Goal: Communication & Community: Share content

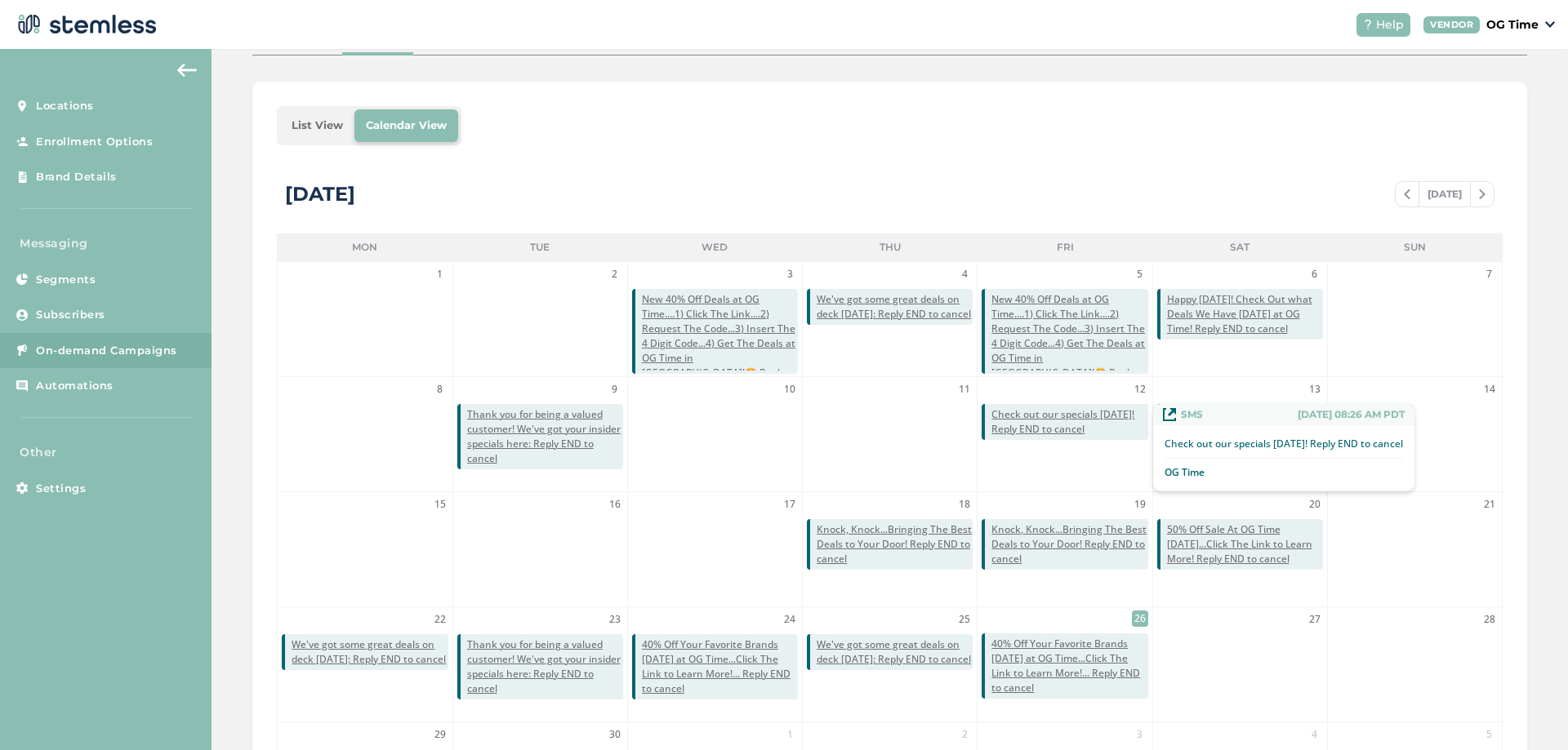
scroll to position [28, 0]
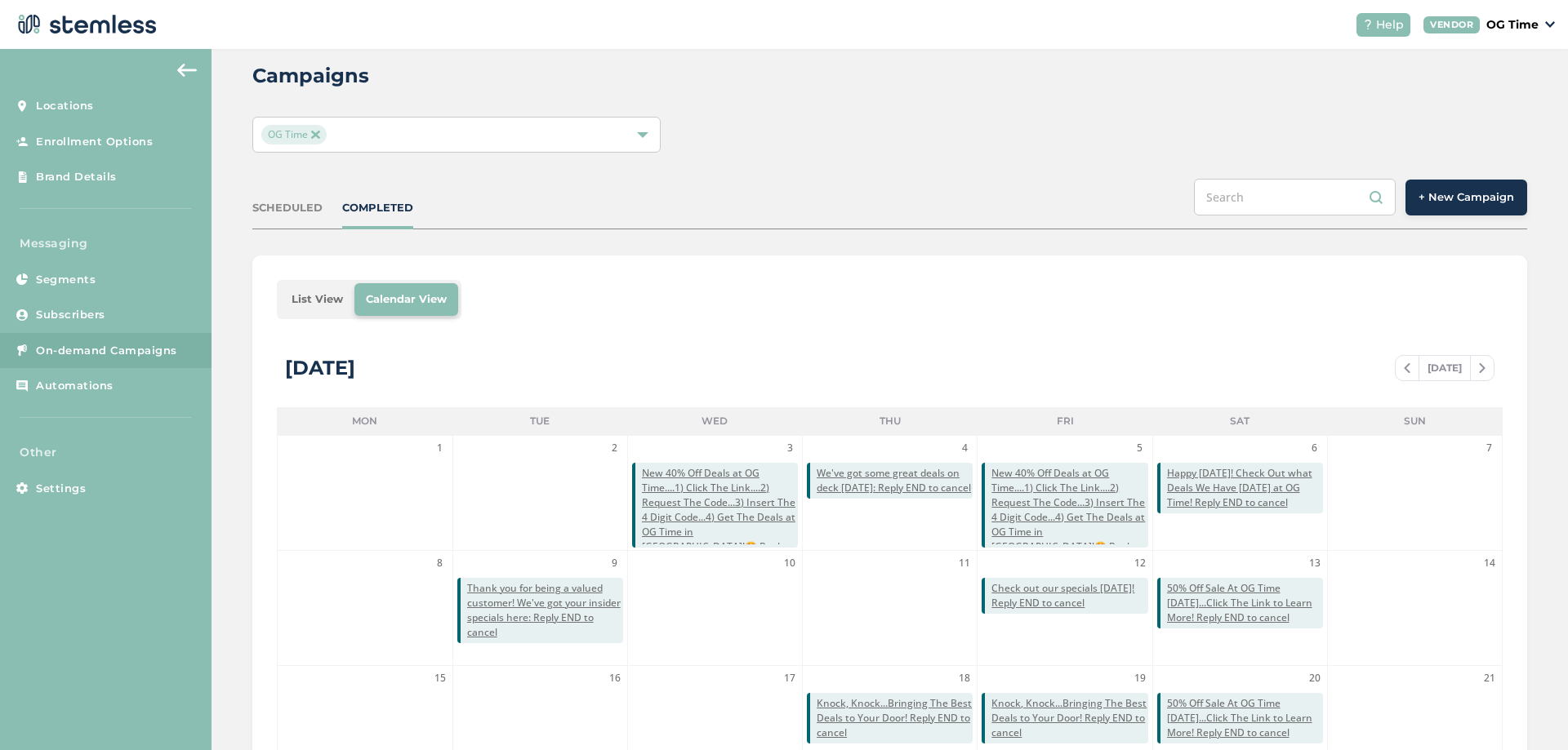
click at [1395, 370] on span at bounding box center [1406, 369] width 23 height 20
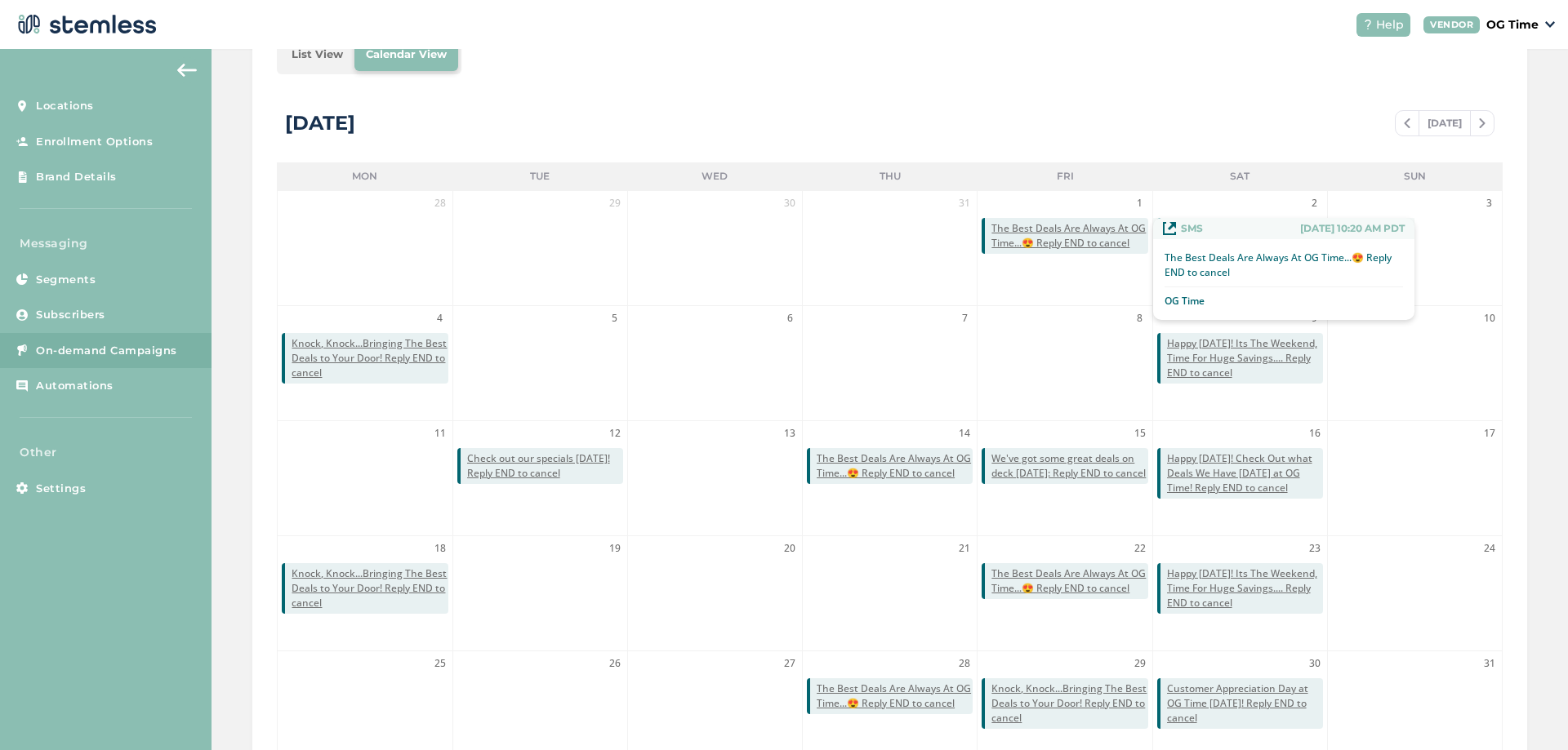
scroll to position [355, 0]
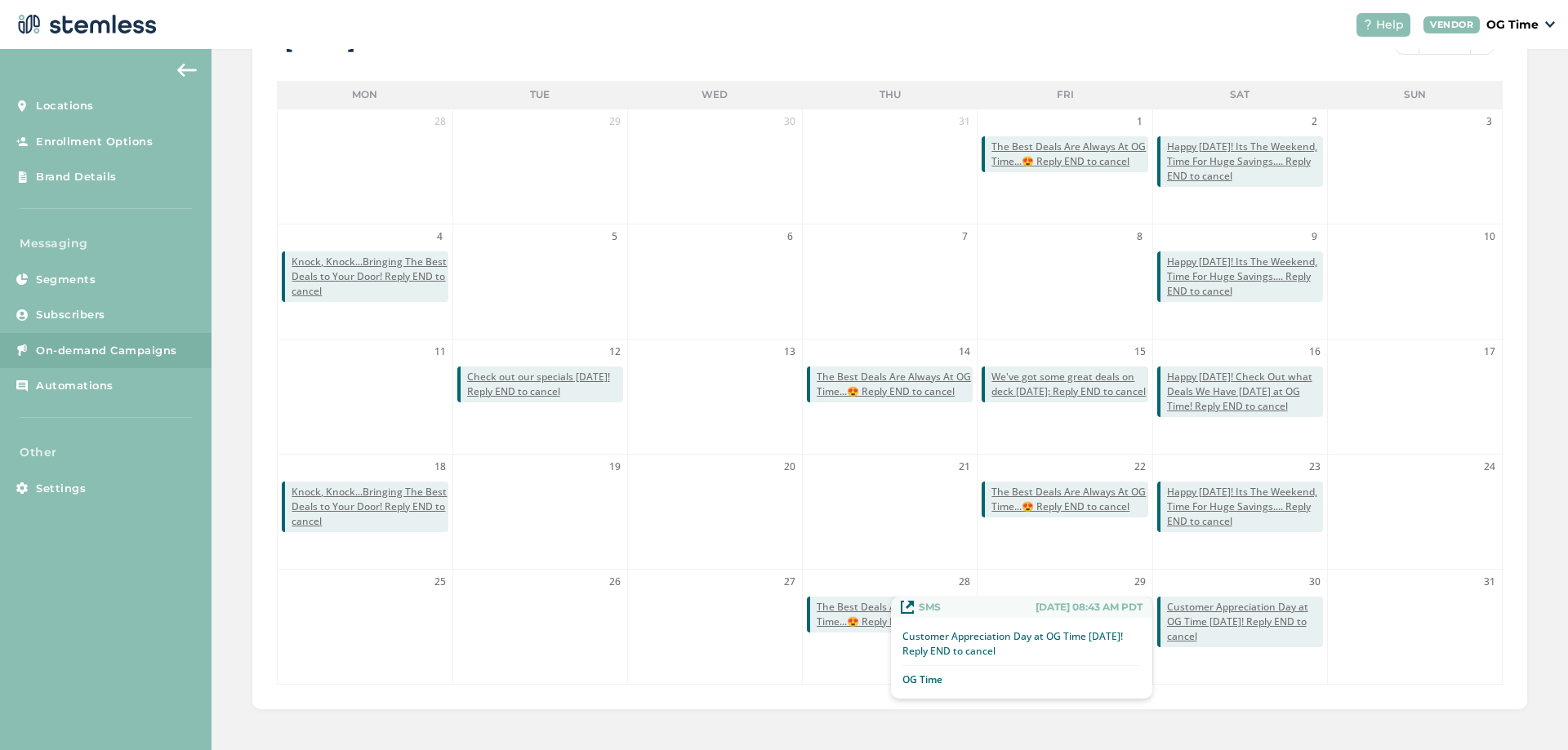
click at [1221, 617] on span "Customer Appreciation Day at OG Time [DATE]! Reply END to cancel" at bounding box center [1245, 622] width 156 height 44
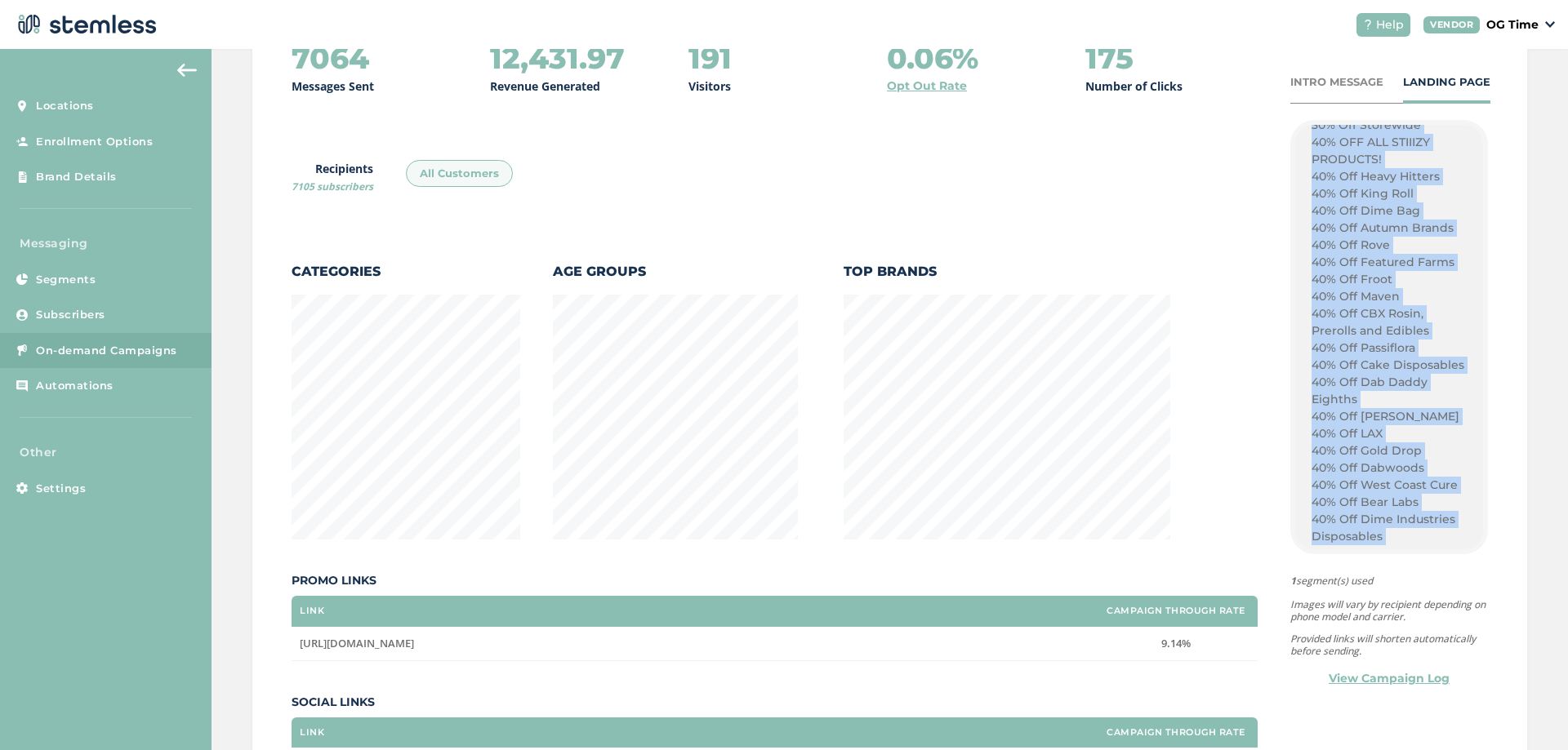
scroll to position [555, 0]
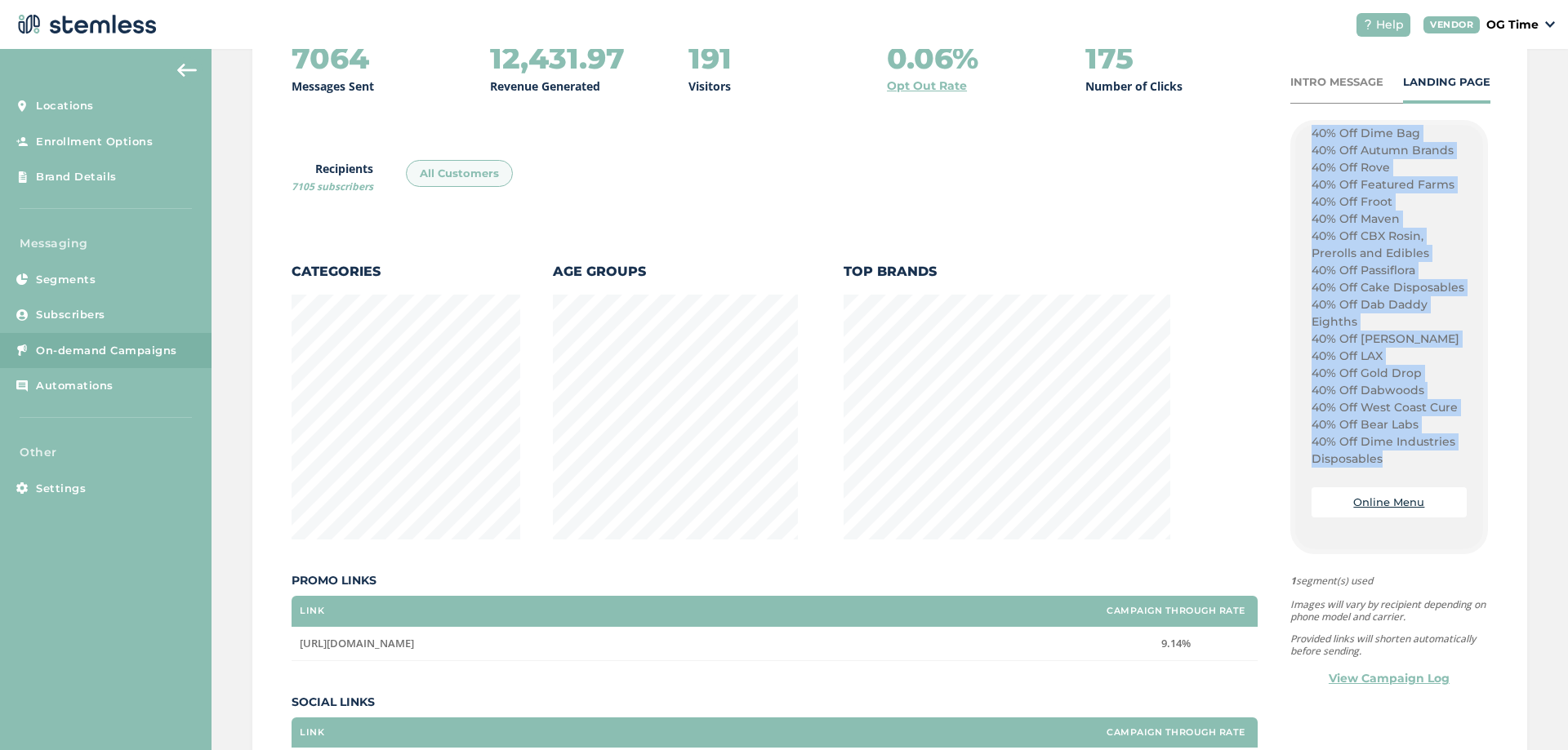
drag, startPoint x: 1304, startPoint y: 173, endPoint x: 1384, endPoint y: 478, distance: 315.3
click at [1384, 468] on div "Customer Appreciation Day! Promos Products for a [PERSON_NAME]! Free Tacos! 30%…" at bounding box center [1389, 202] width 155 height 531
copy div "Customer Appreciation Day! Promos Products for a [PERSON_NAME]! Free Tacos! 30%…"
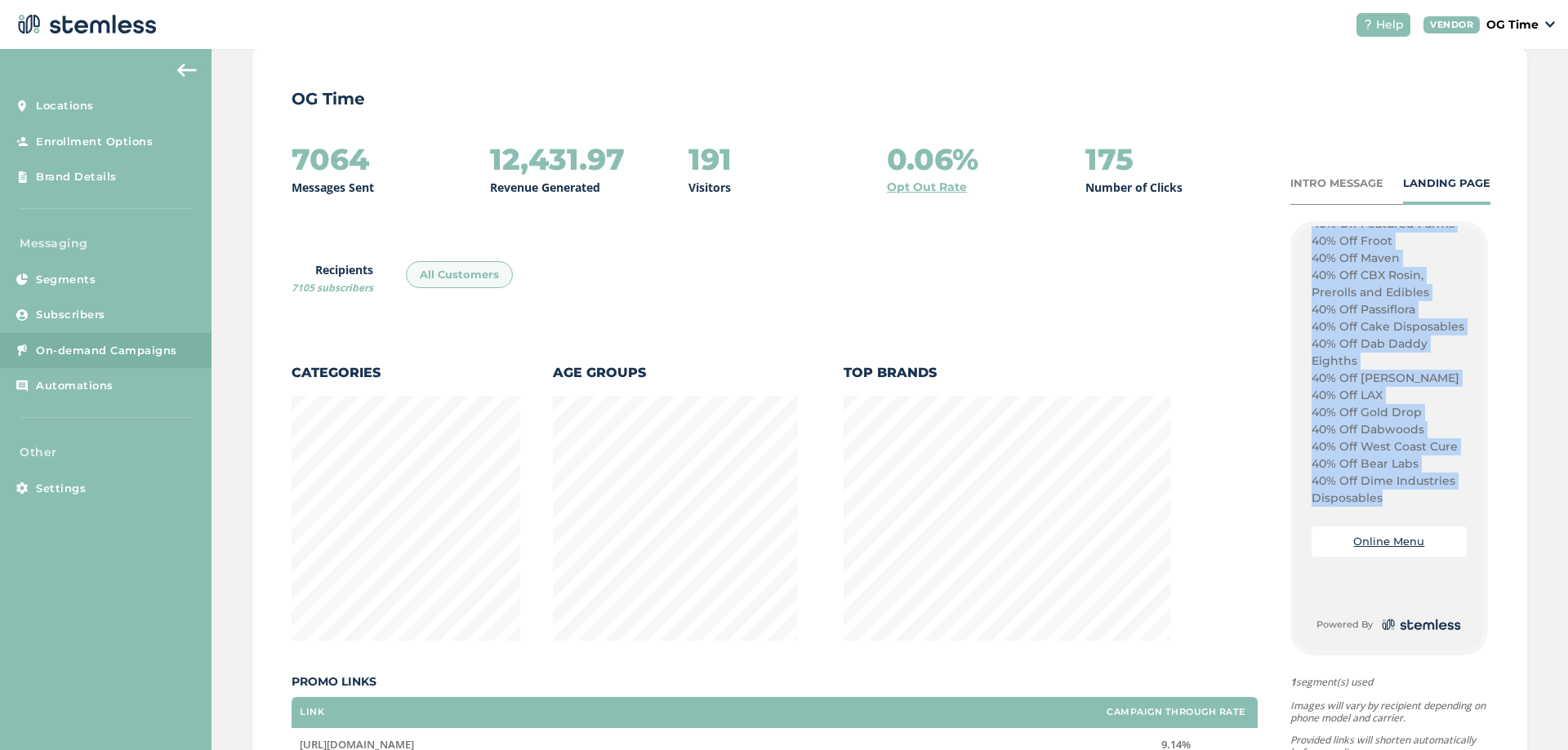
scroll to position [0, 0]
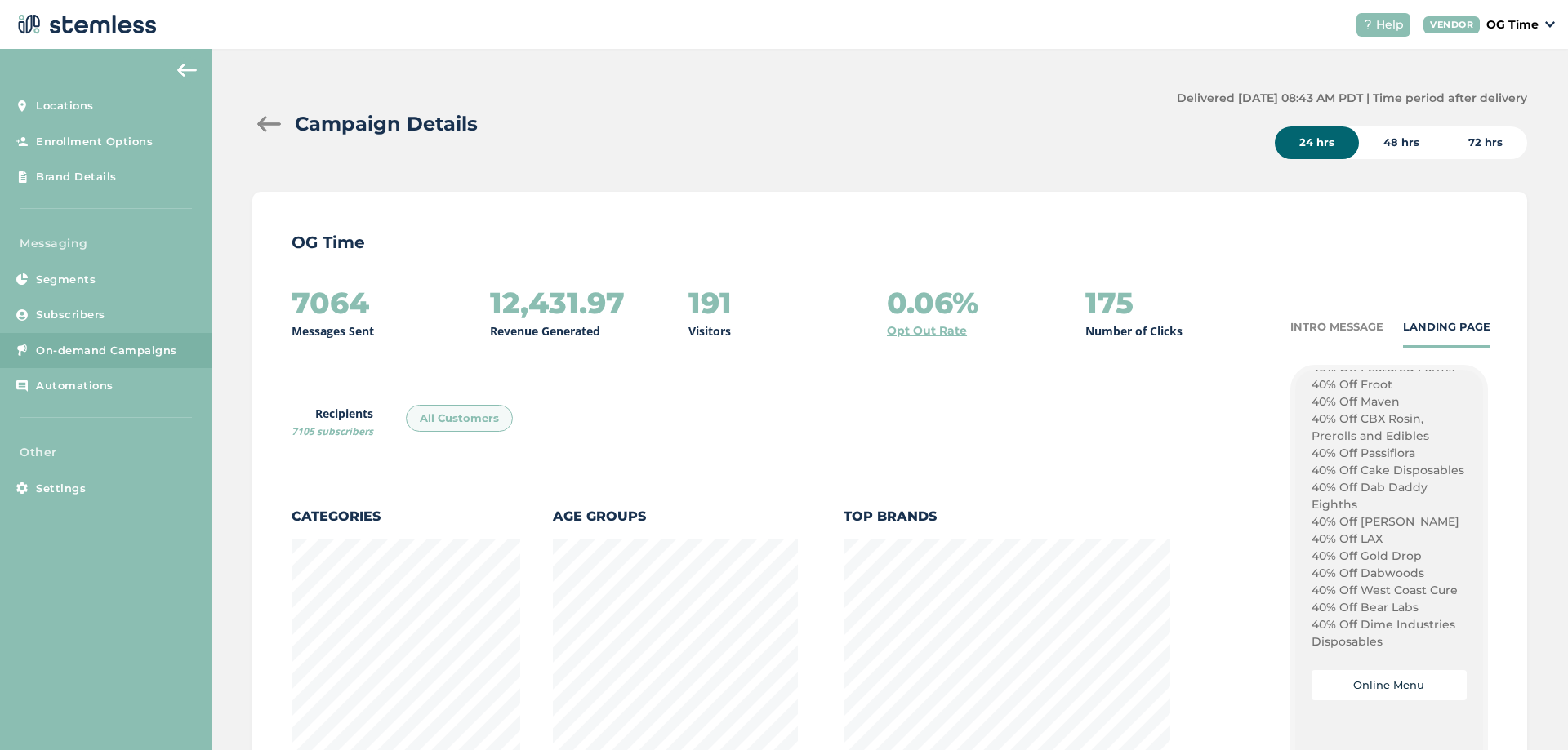
click at [266, 123] on div at bounding box center [269, 124] width 33 height 16
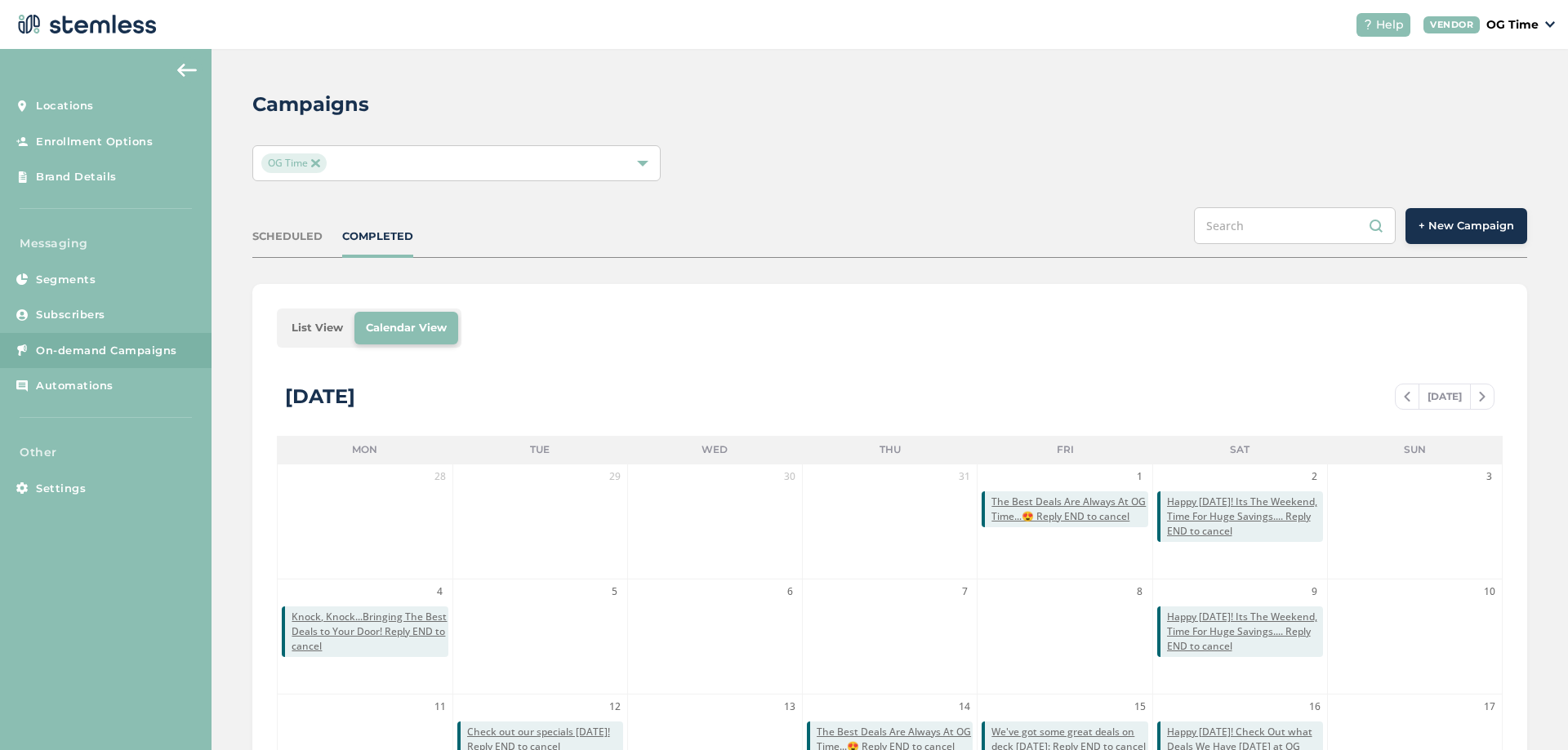
click at [1441, 218] on span "+ New Campaign" at bounding box center [1465, 226] width 95 height 16
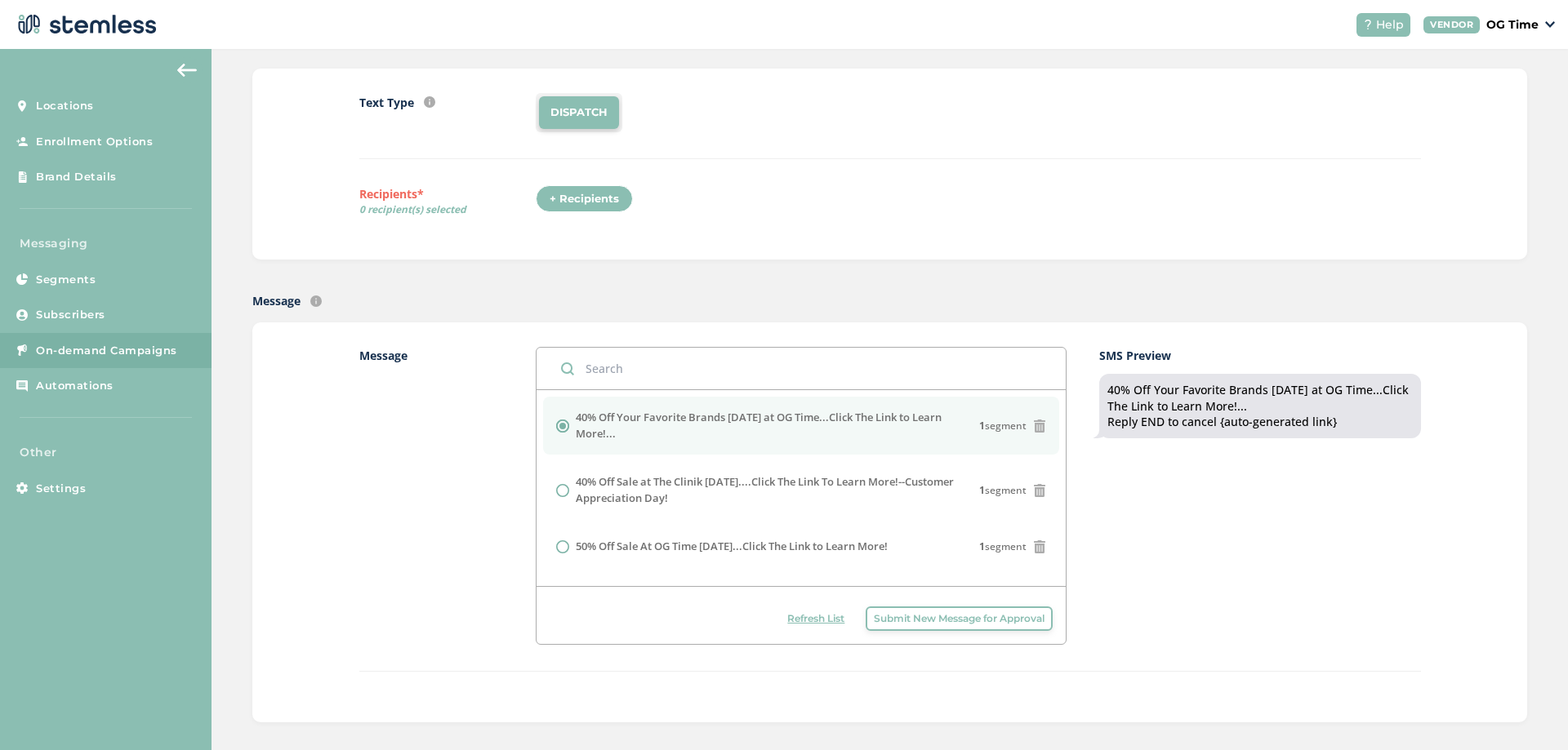
scroll to position [327, 0]
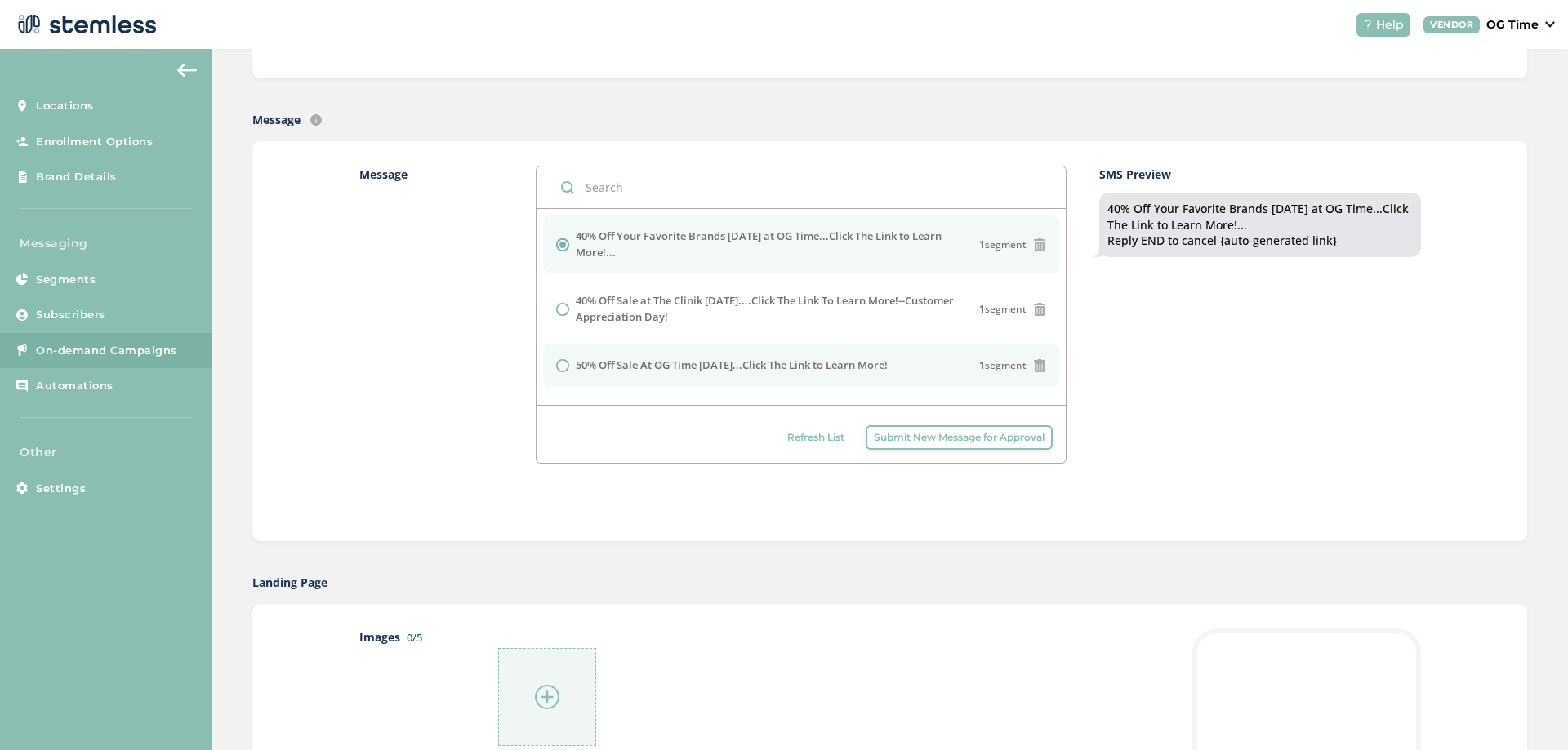
click at [755, 374] on li "50% Off Sale At OG Time [DATE]...Click The Link to Learn More! 1 segment" at bounding box center [801, 365] width 516 height 43
radio input "false"
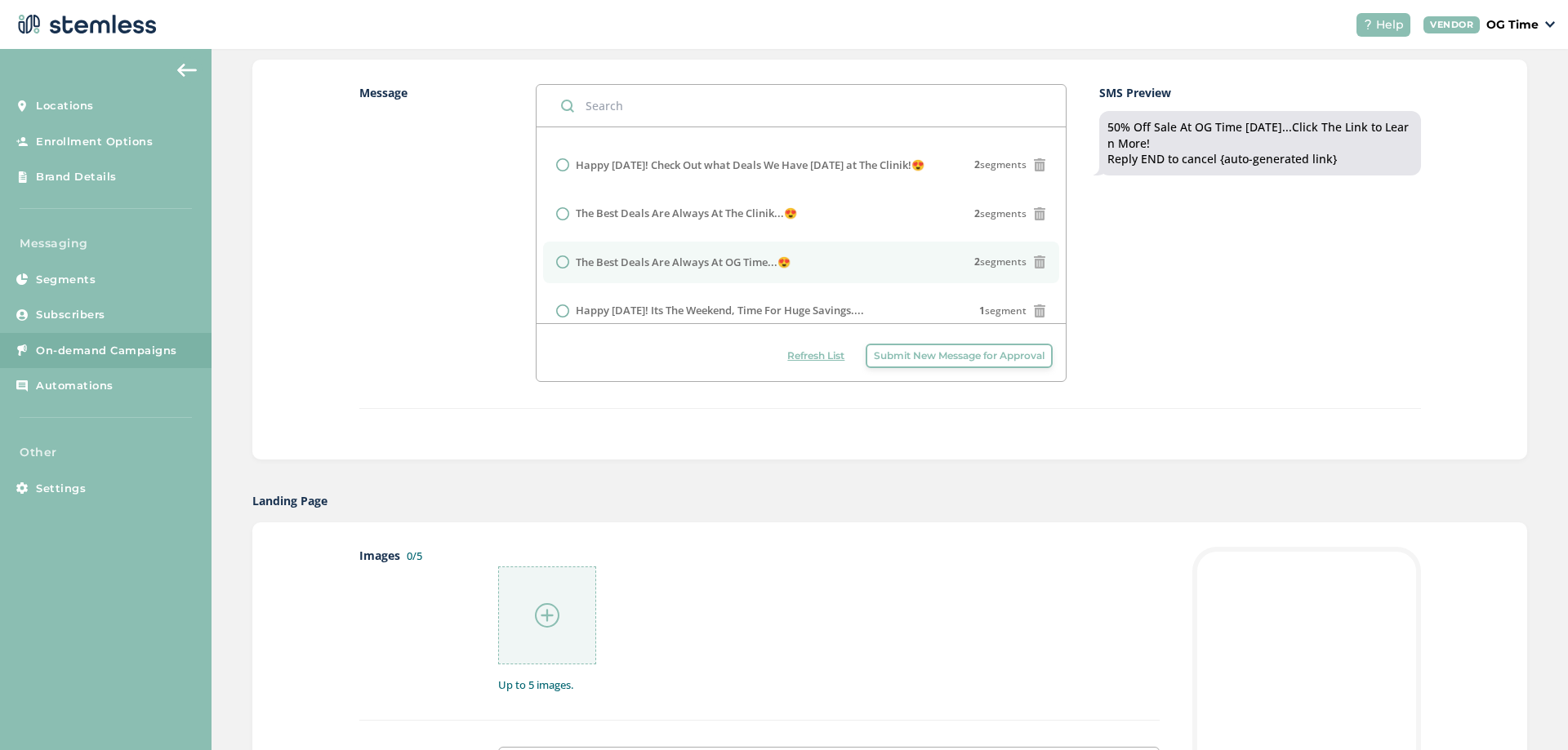
scroll to position [508, 0]
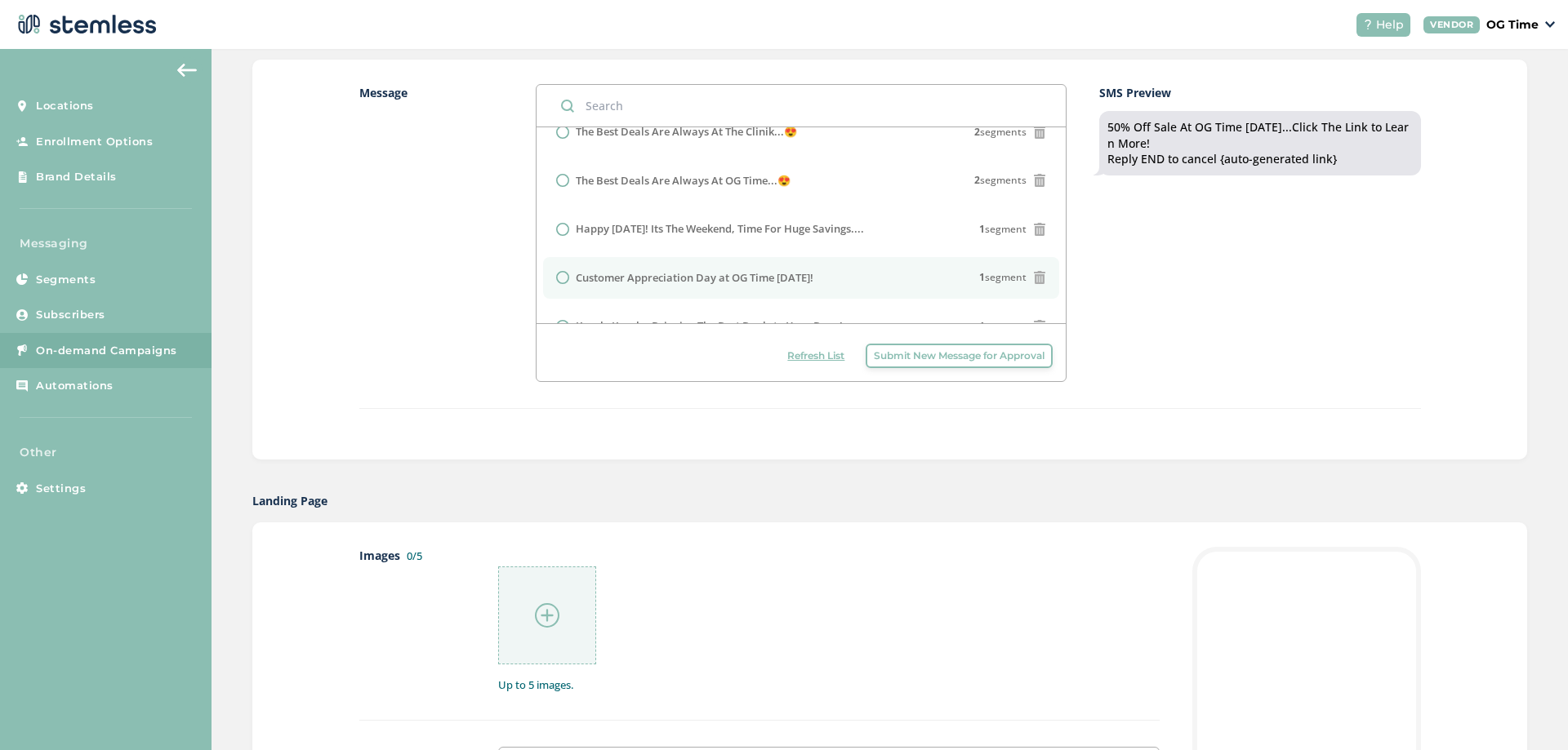
click at [745, 281] on label "Customer Appreciation Day at OG Time [DATE]!" at bounding box center [695, 279] width 238 height 16
radio input "false"
radio input "true"
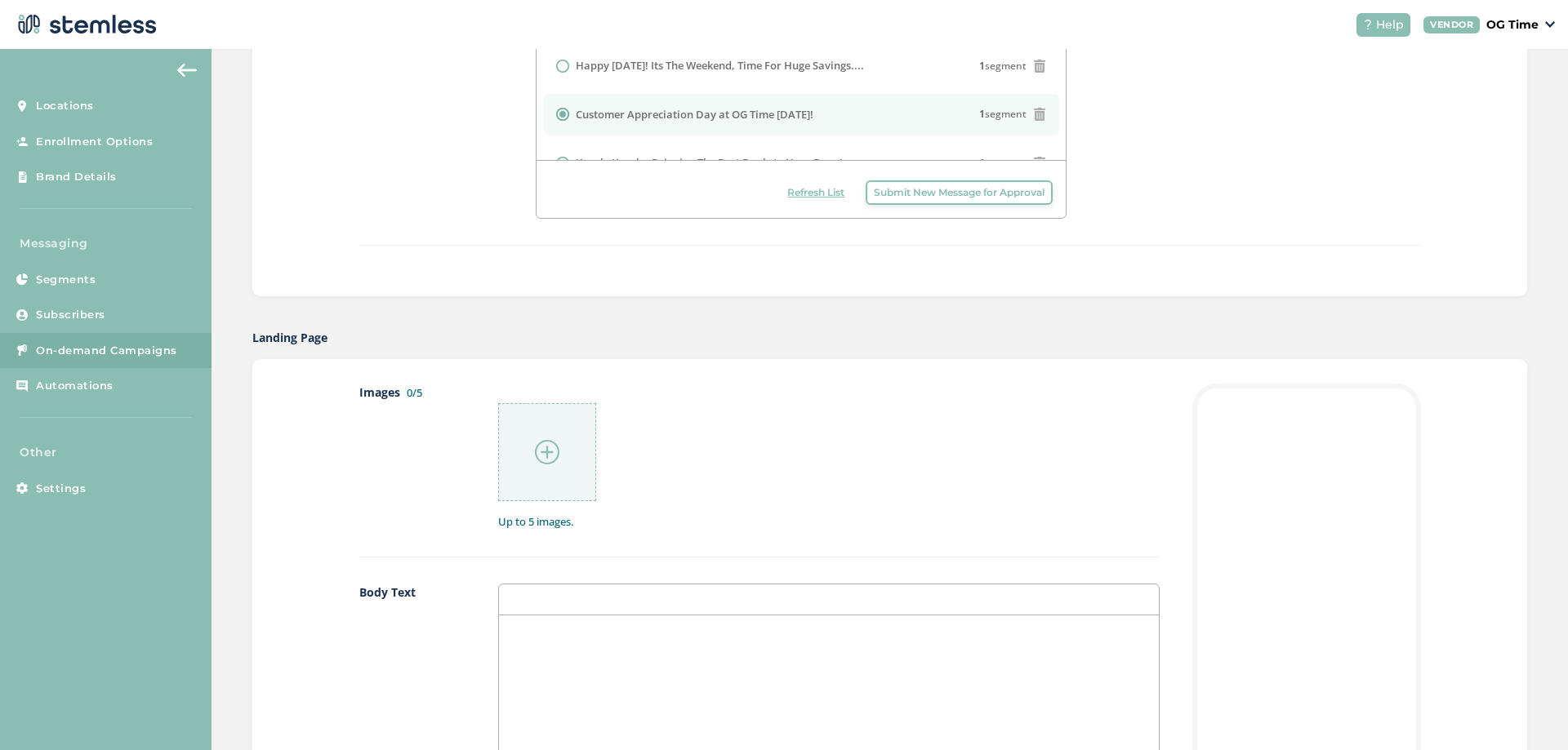
scroll to position [816, 0]
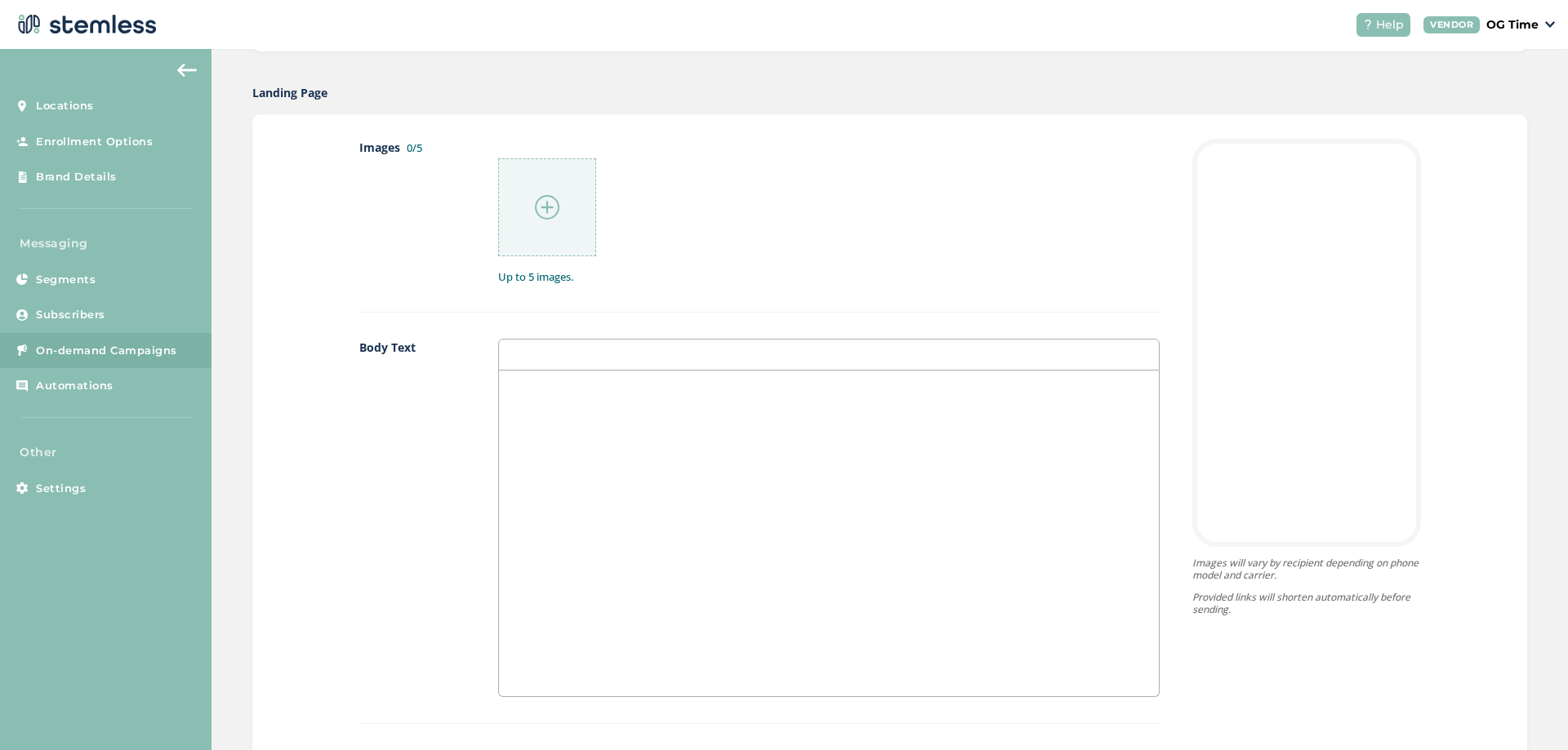
click at [570, 432] on div at bounding box center [829, 533] width 660 height 326
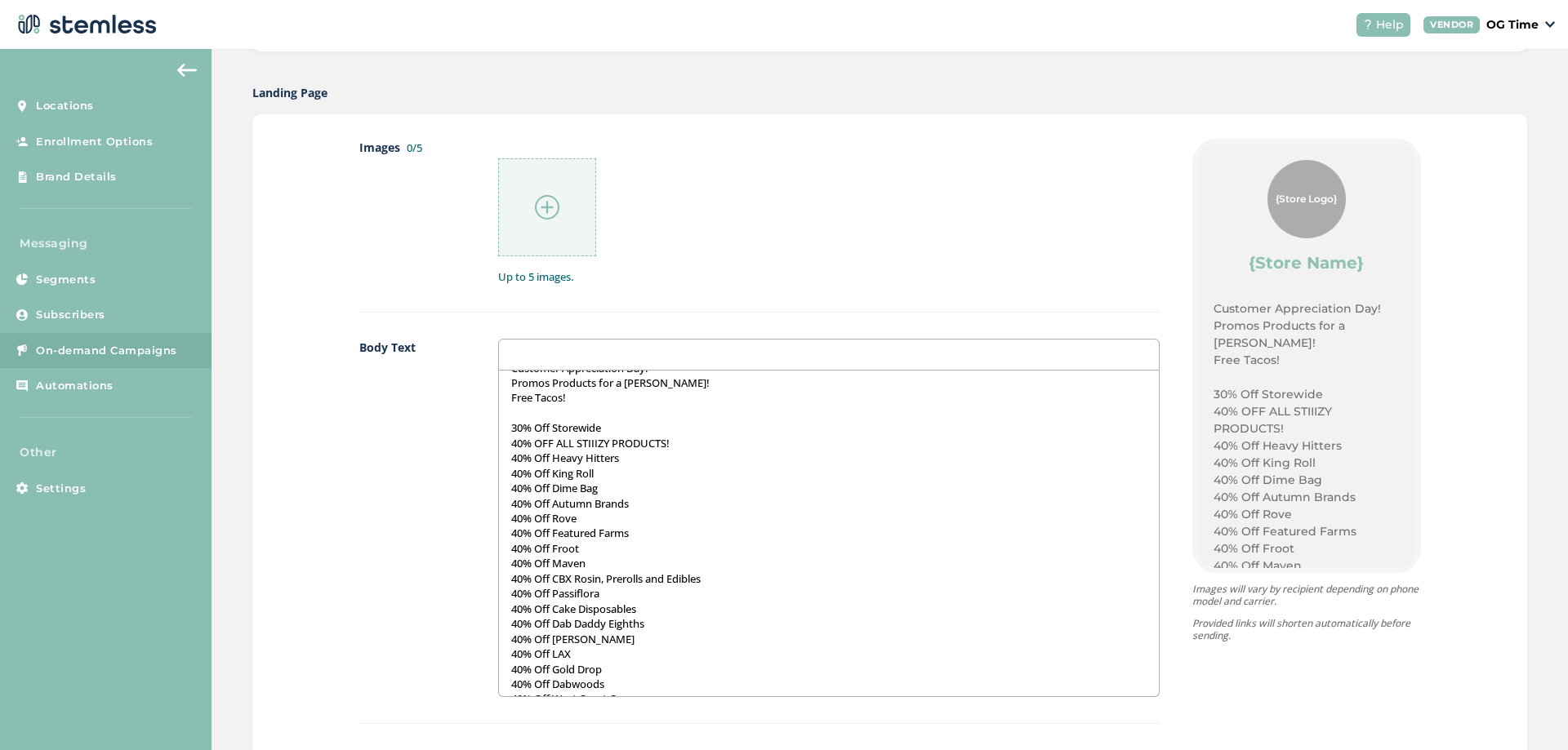
scroll to position [0, 0]
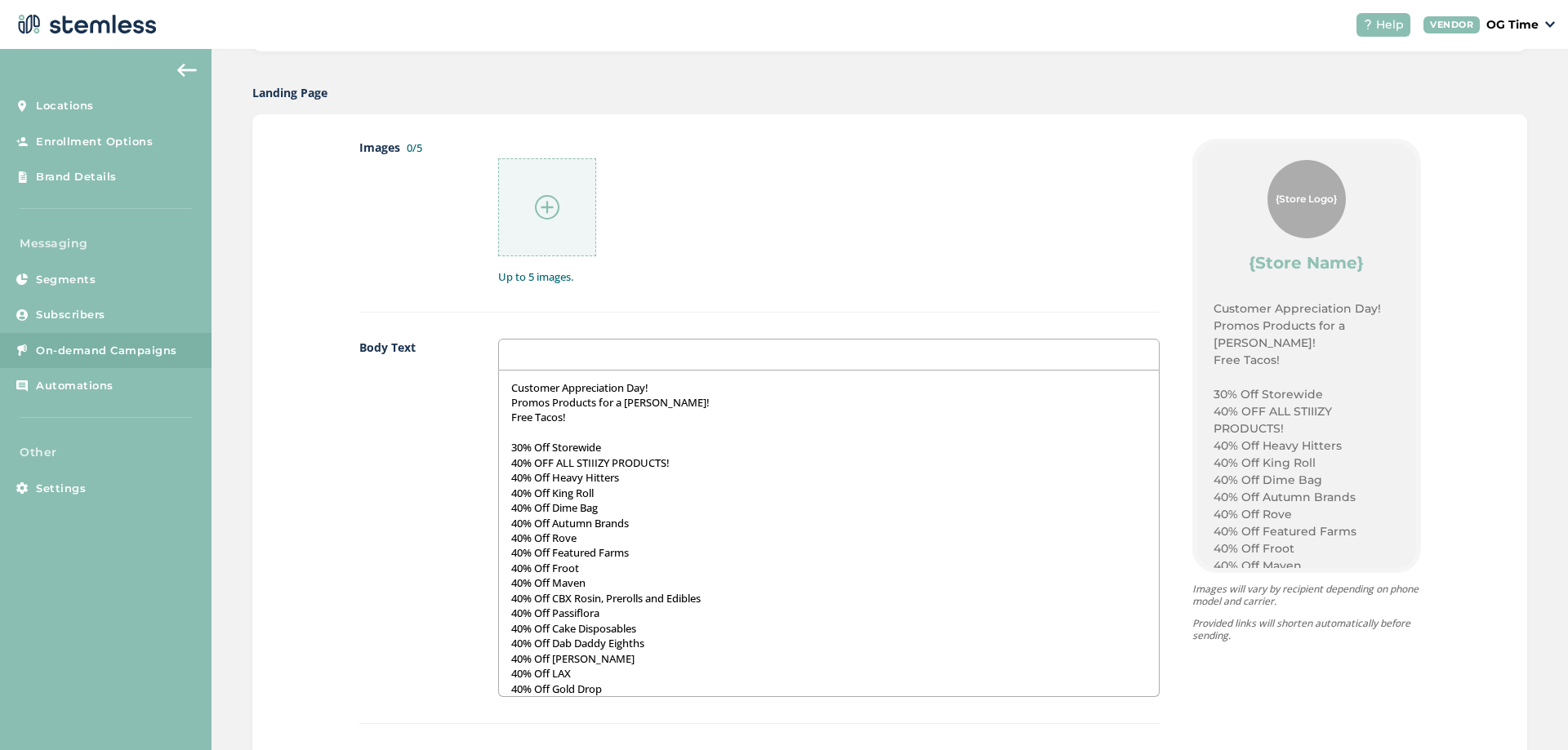
click at [512, 464] on p "40% OFF ALL STIIIZY PRODUCTS!" at bounding box center [829, 463] width 635 height 15
click at [737, 261] on div "Up to 5 images." at bounding box center [829, 212] width 661 height 147
click at [541, 206] on img at bounding box center [547, 207] width 25 height 25
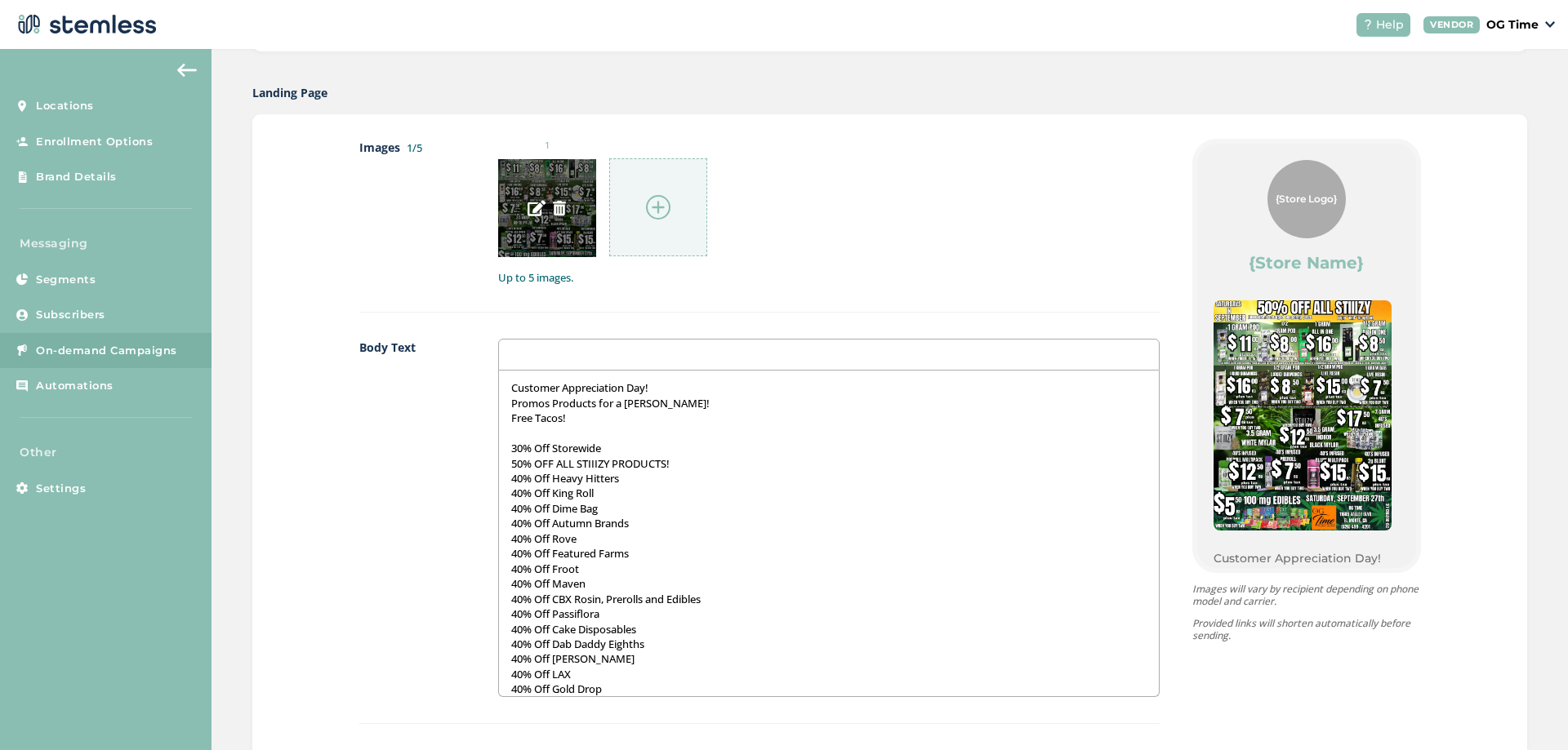
click at [553, 213] on img at bounding box center [560, 208] width 15 height 15
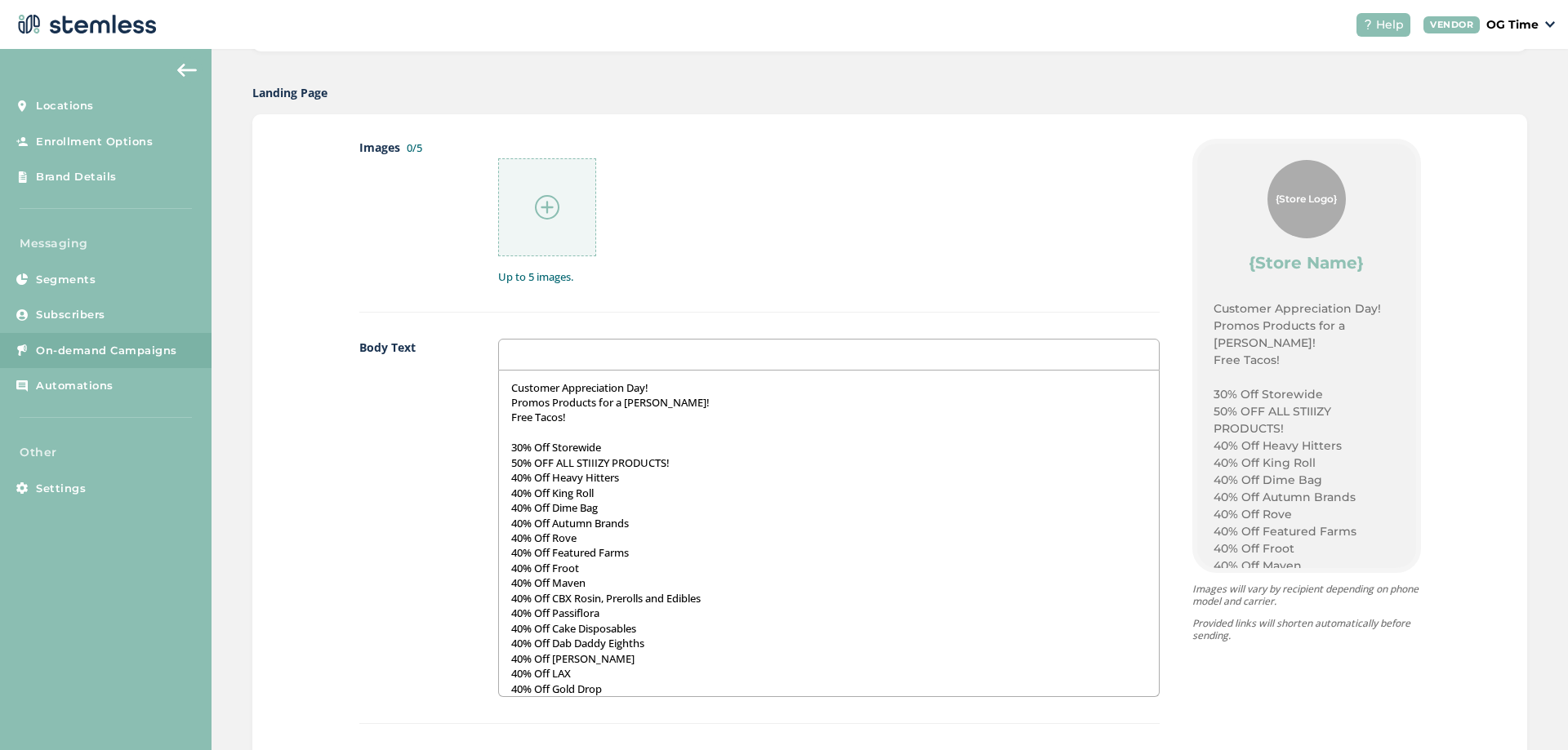
click at [535, 208] on img at bounding box center [547, 207] width 25 height 25
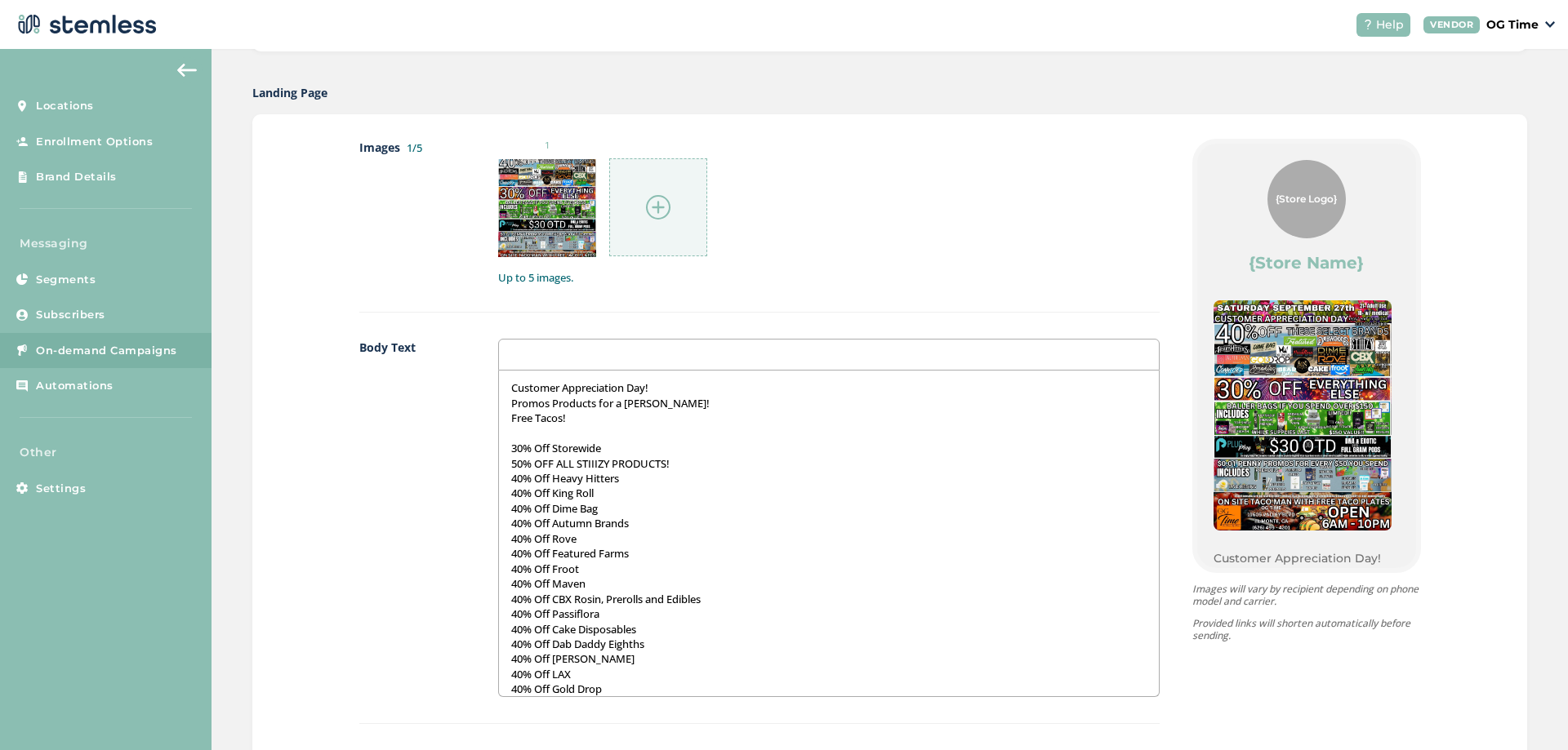
click at [653, 208] on img at bounding box center [658, 207] width 25 height 25
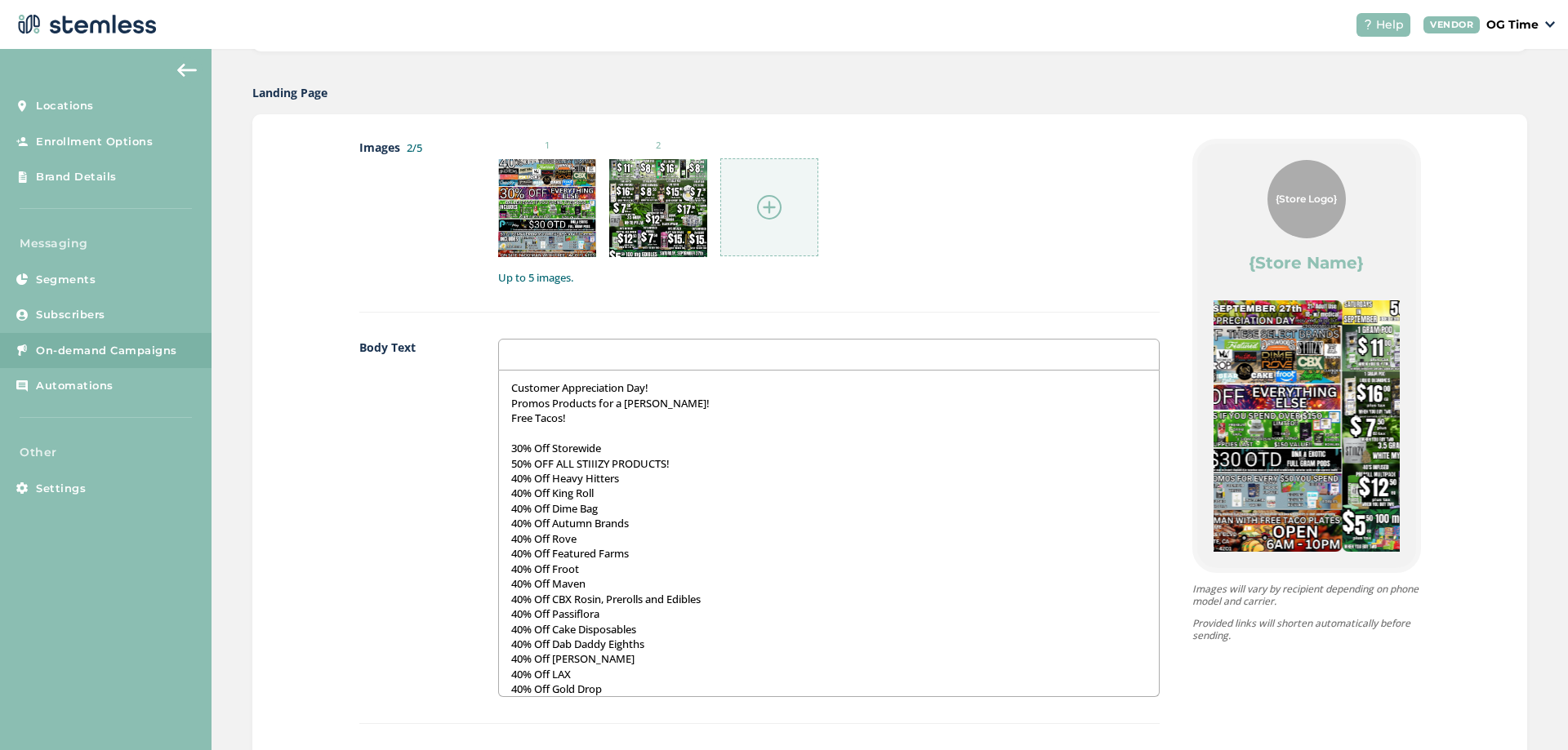
drag, startPoint x: 1305, startPoint y: 406, endPoint x: 997, endPoint y: 422, distance: 308.4
click at [1003, 422] on div "Images 2/5 1 2 Up to 5 images. Body Text Customer Appreciation Day! Promos Prod…" at bounding box center [889, 538] width 1061 height 797
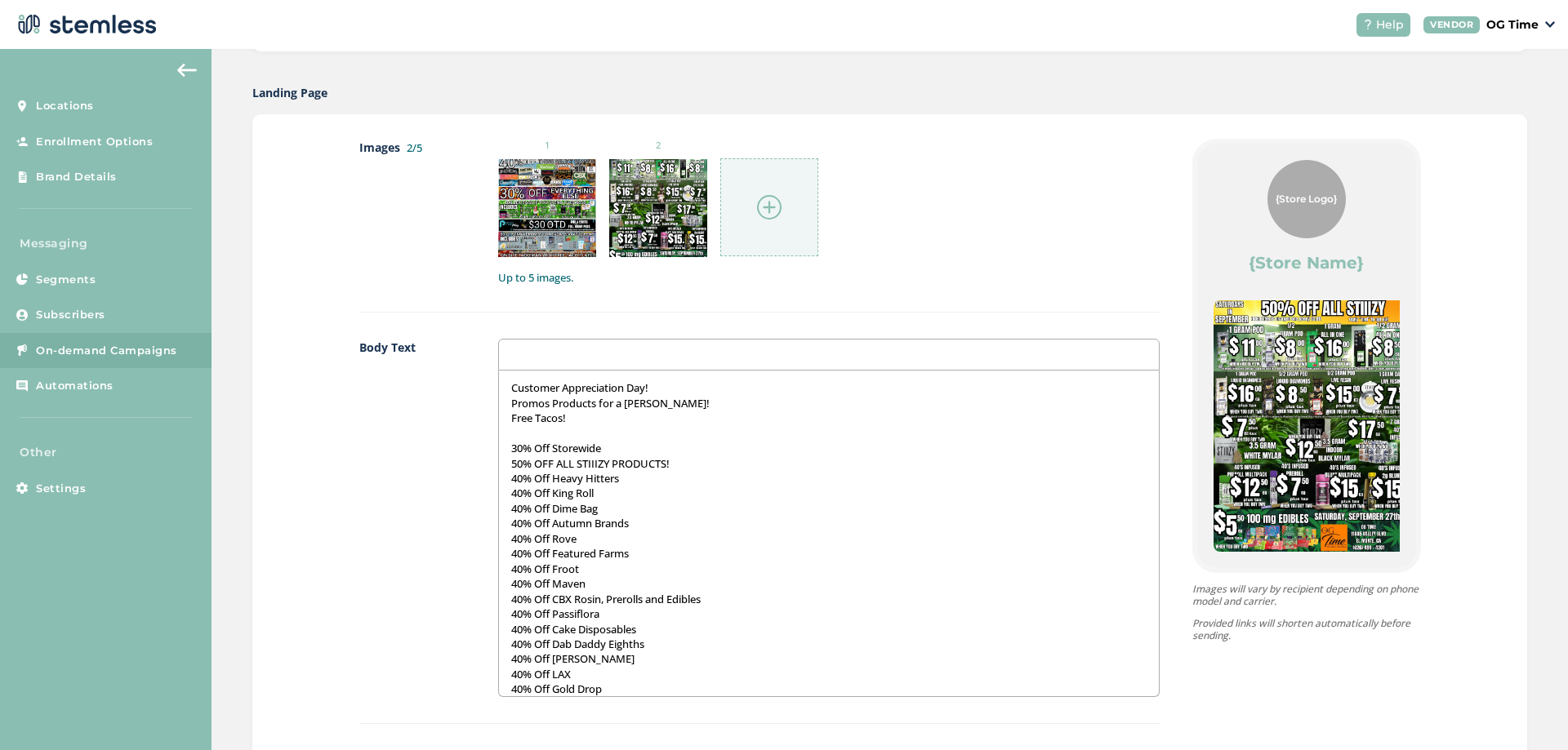
click at [759, 207] on img at bounding box center [769, 207] width 25 height 25
click at [761, 203] on img at bounding box center [769, 207] width 25 height 25
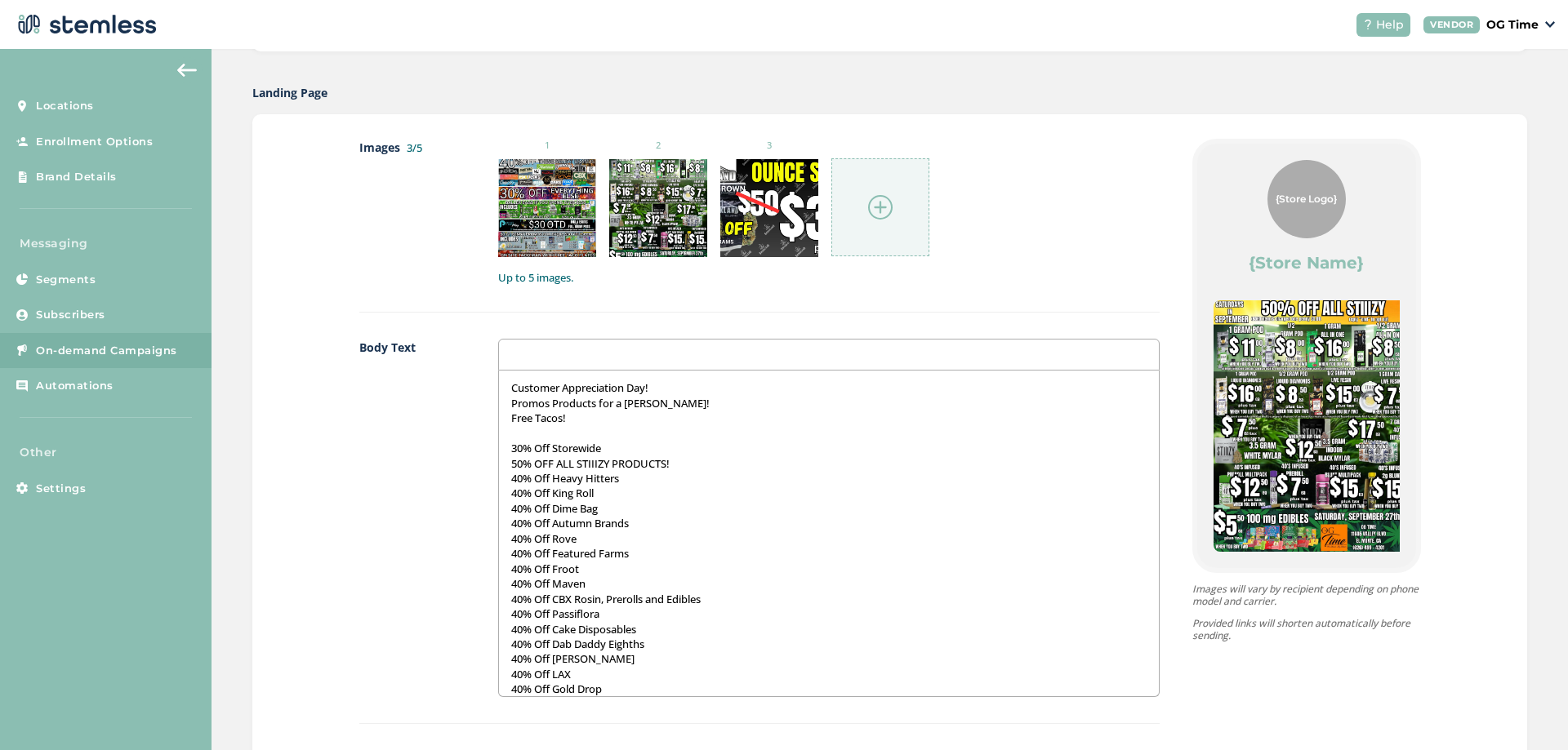
click at [873, 206] on img at bounding box center [879, 207] width 25 height 25
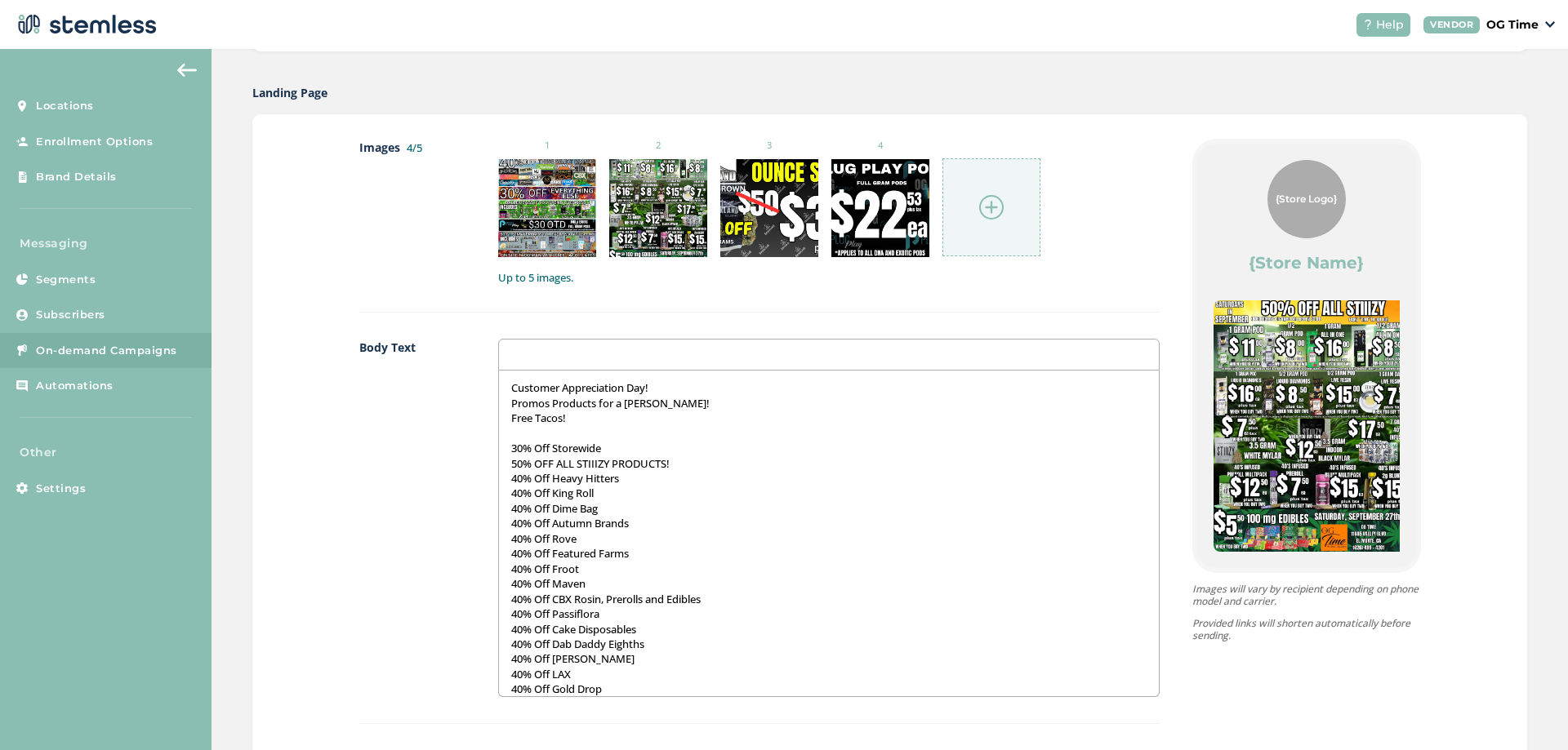
click at [987, 208] on img at bounding box center [991, 207] width 25 height 25
click at [511, 391] on p "Customer Appreciation Day!" at bounding box center [829, 388] width 635 height 15
click at [651, 393] on p "Customer Appreciation Day!" at bounding box center [829, 388] width 635 height 15
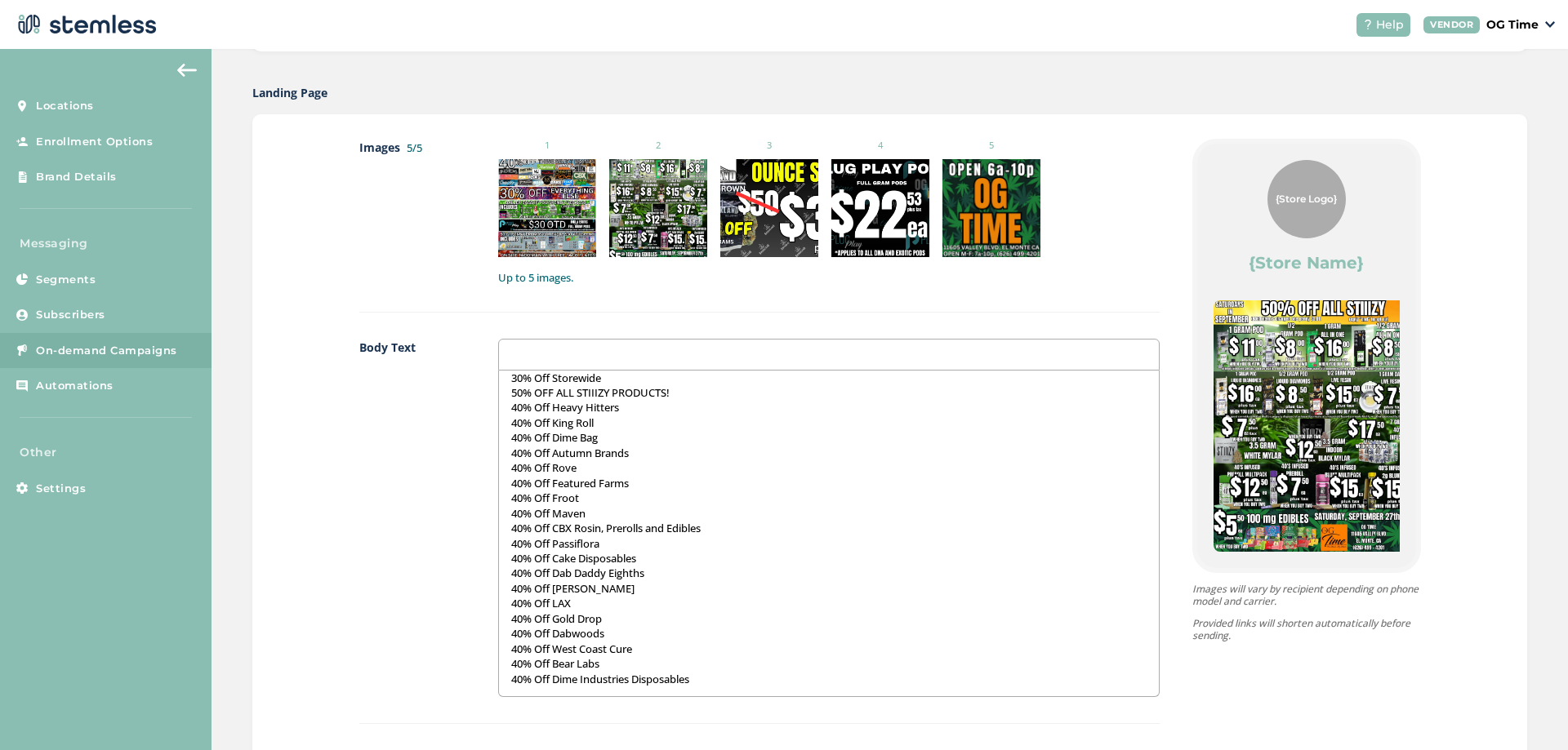
scroll to position [1224, 0]
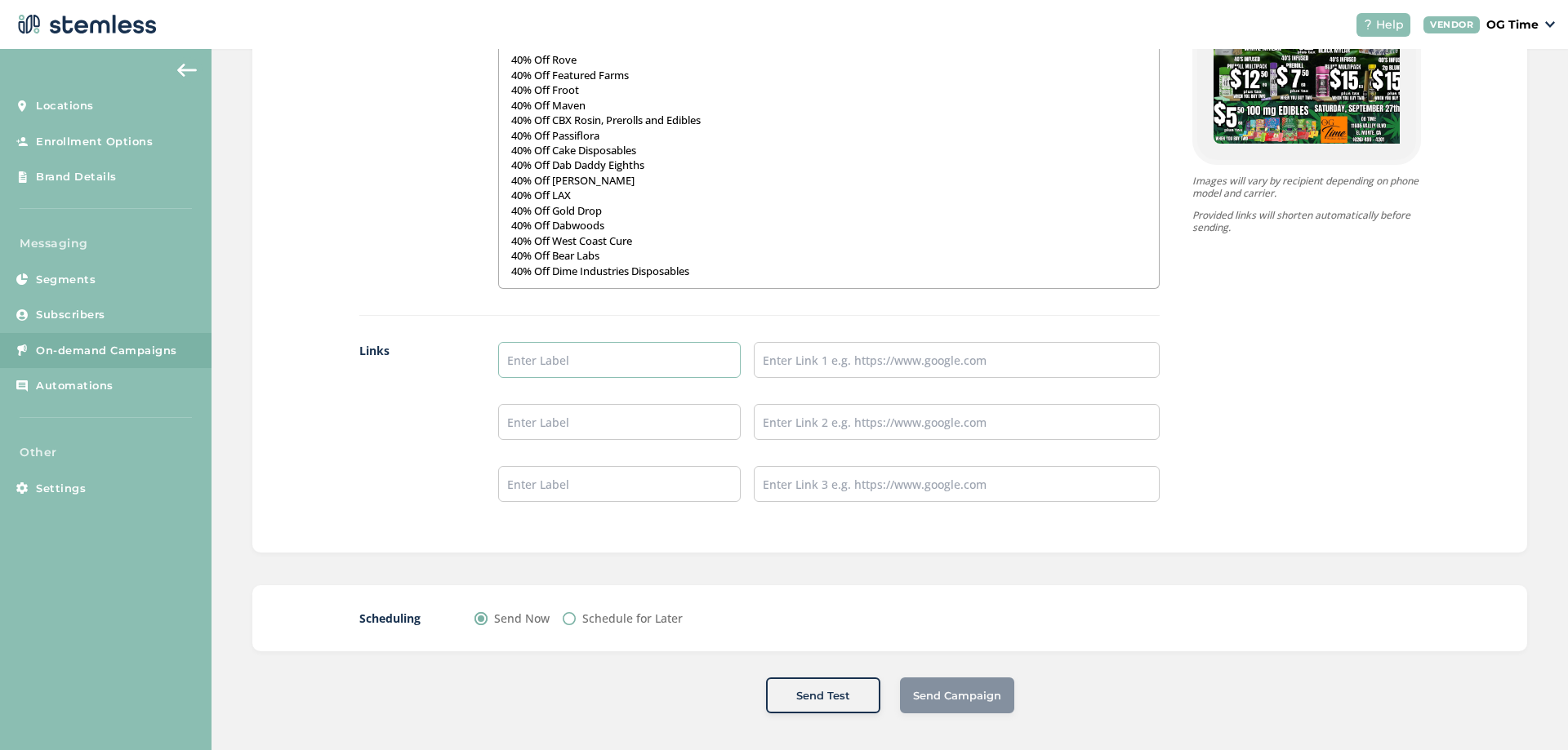
click at [667, 358] on input "text" at bounding box center [620, 360] width 243 height 36
type input "Online Menu"
click at [865, 369] on input "text" at bounding box center [957, 360] width 405 height 36
type input "[URL][DOMAIN_NAME]"
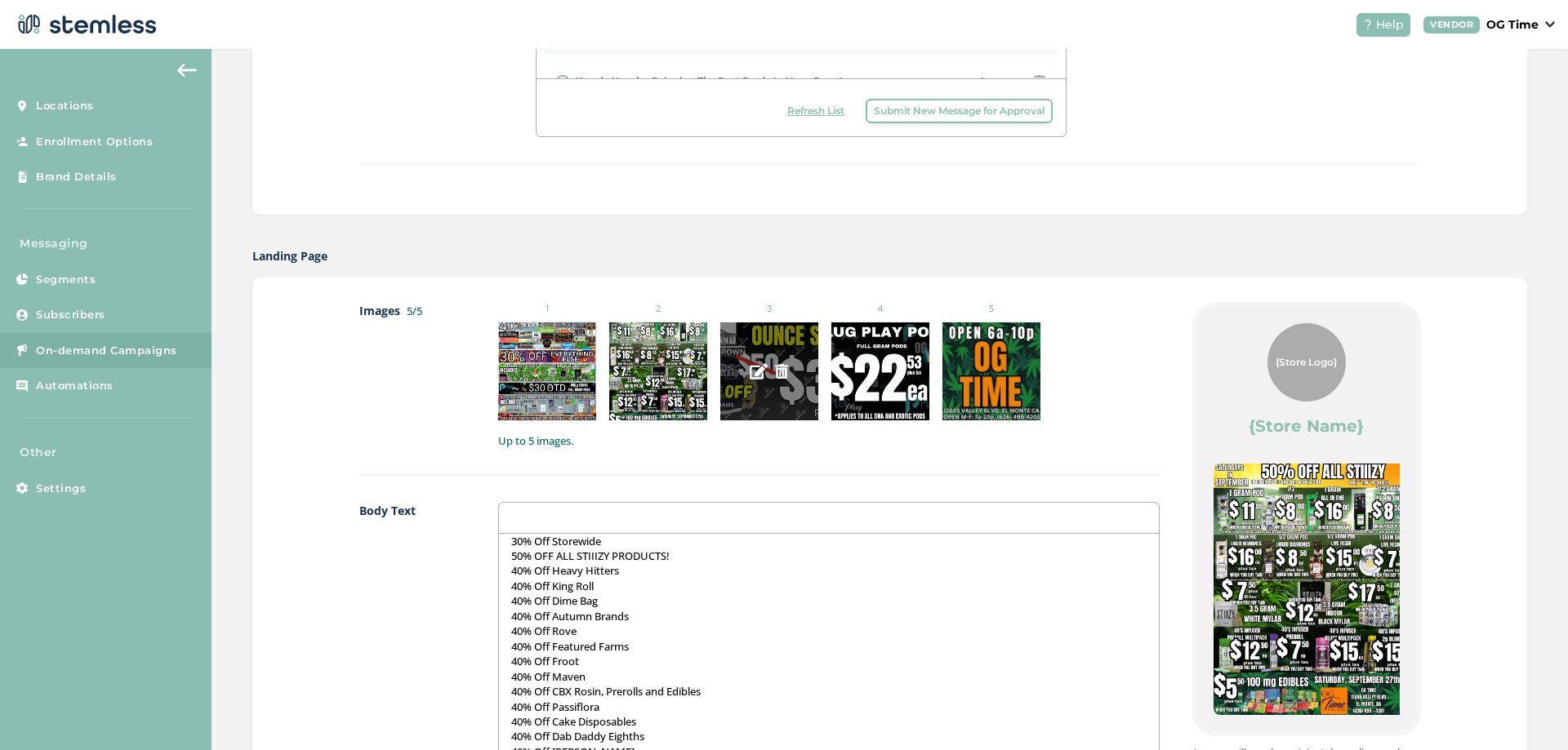
scroll to position [245, 0]
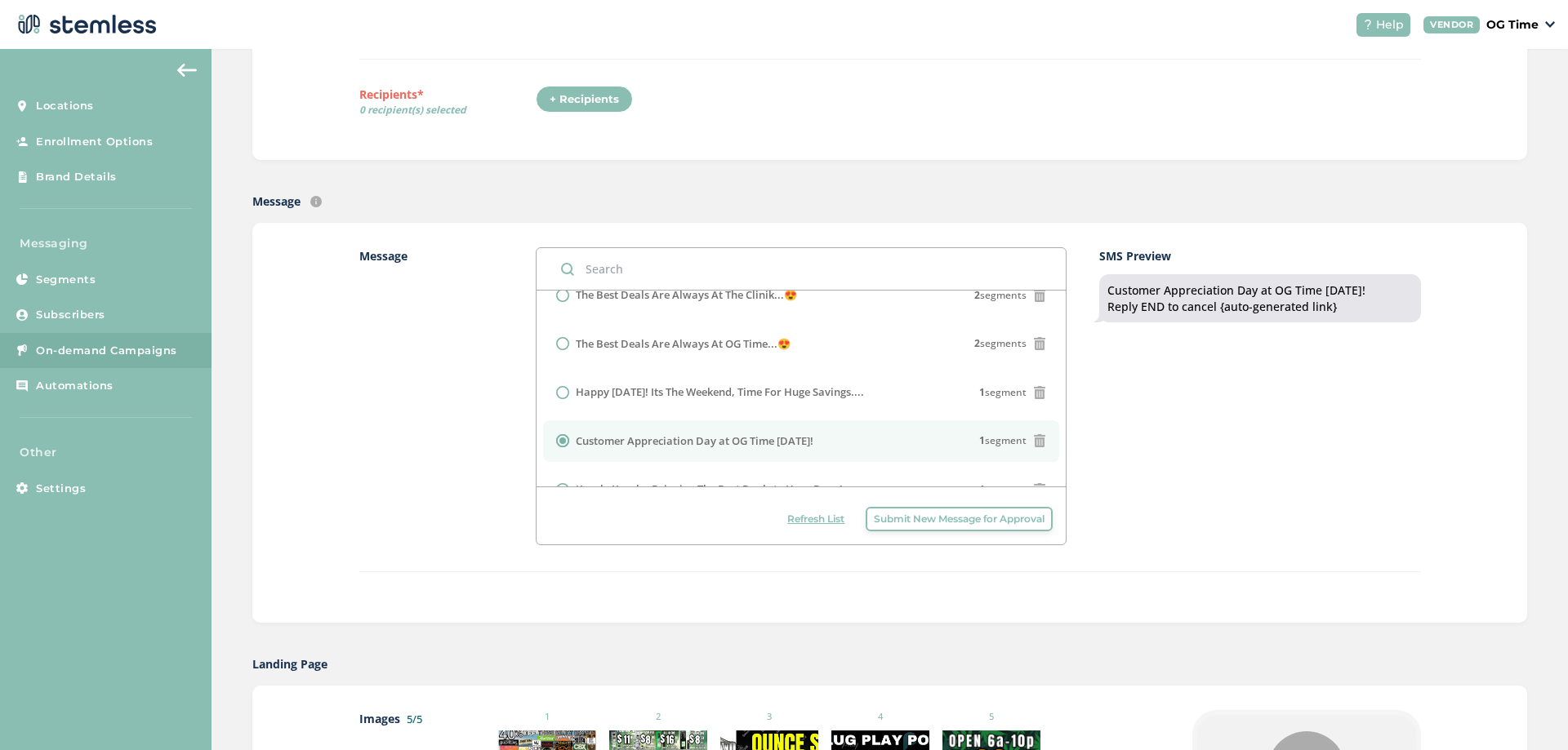
click at [594, 104] on div "+ Recipients" at bounding box center [584, 99] width 97 height 28
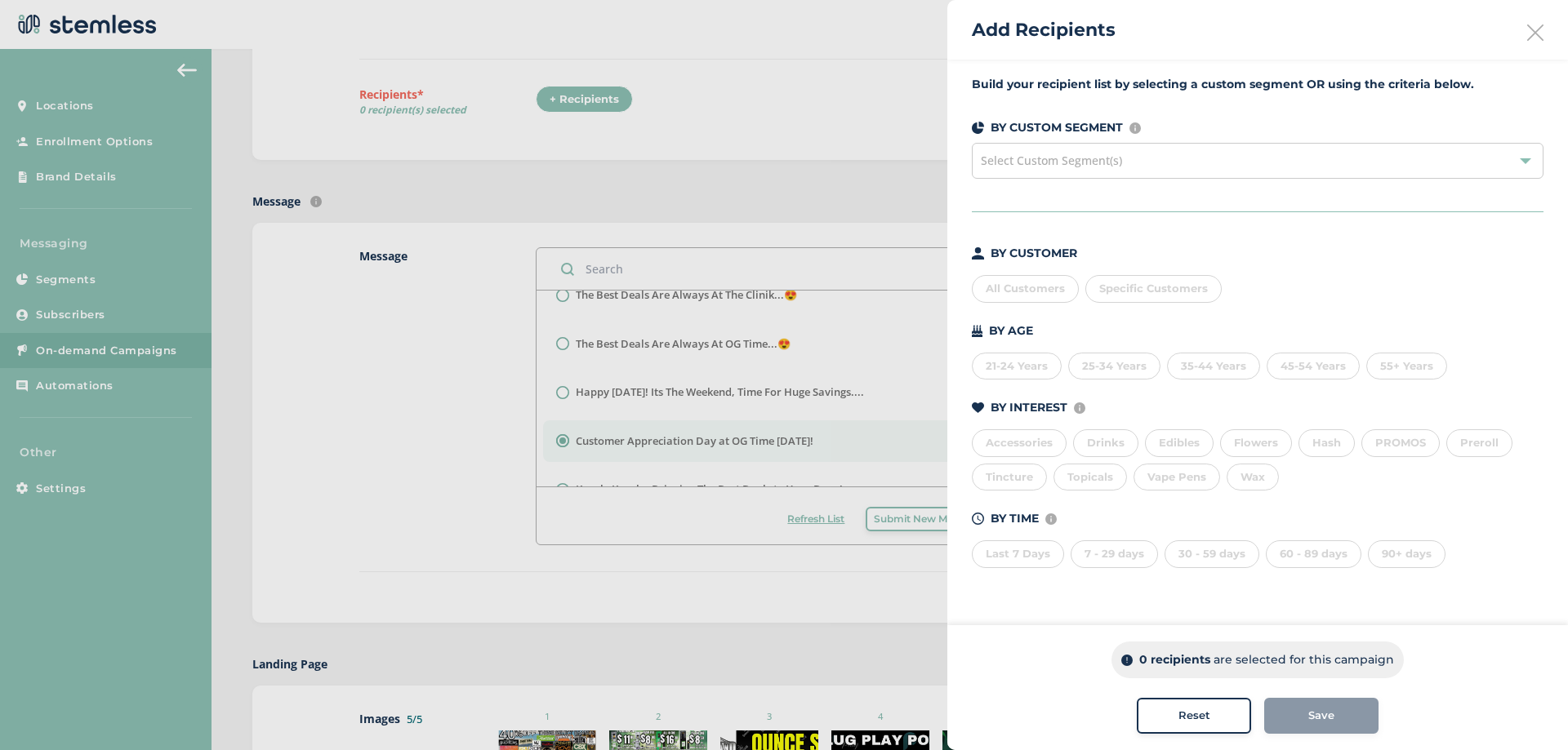
click at [1021, 287] on div "All Customers" at bounding box center [1026, 289] width 107 height 28
click at [1321, 717] on span "Save" at bounding box center [1321, 715] width 26 height 16
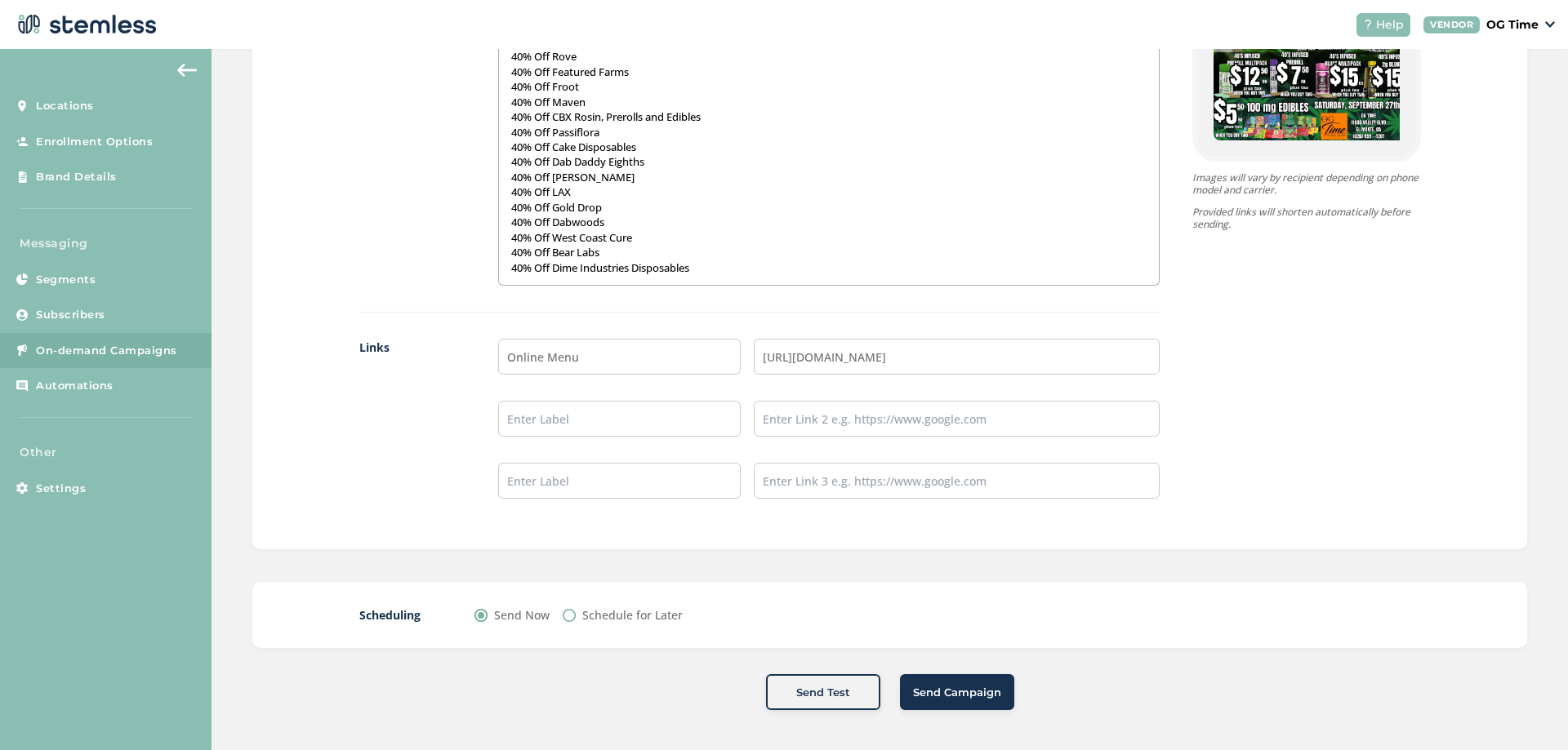
scroll to position [1229, 0]
click at [945, 684] on span "Send Campaign" at bounding box center [957, 692] width 88 height 16
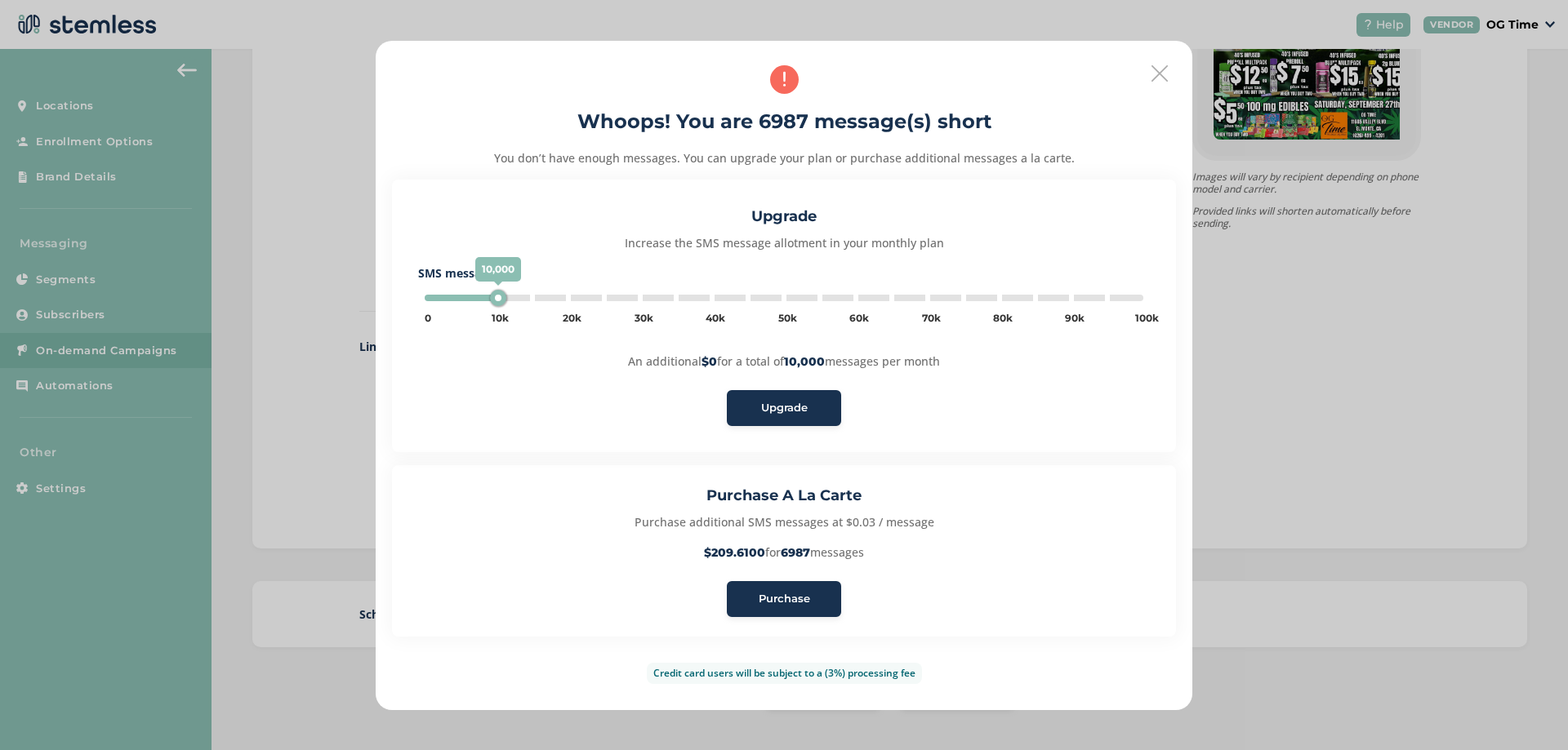
click at [790, 606] on span "Purchase" at bounding box center [784, 599] width 52 height 16
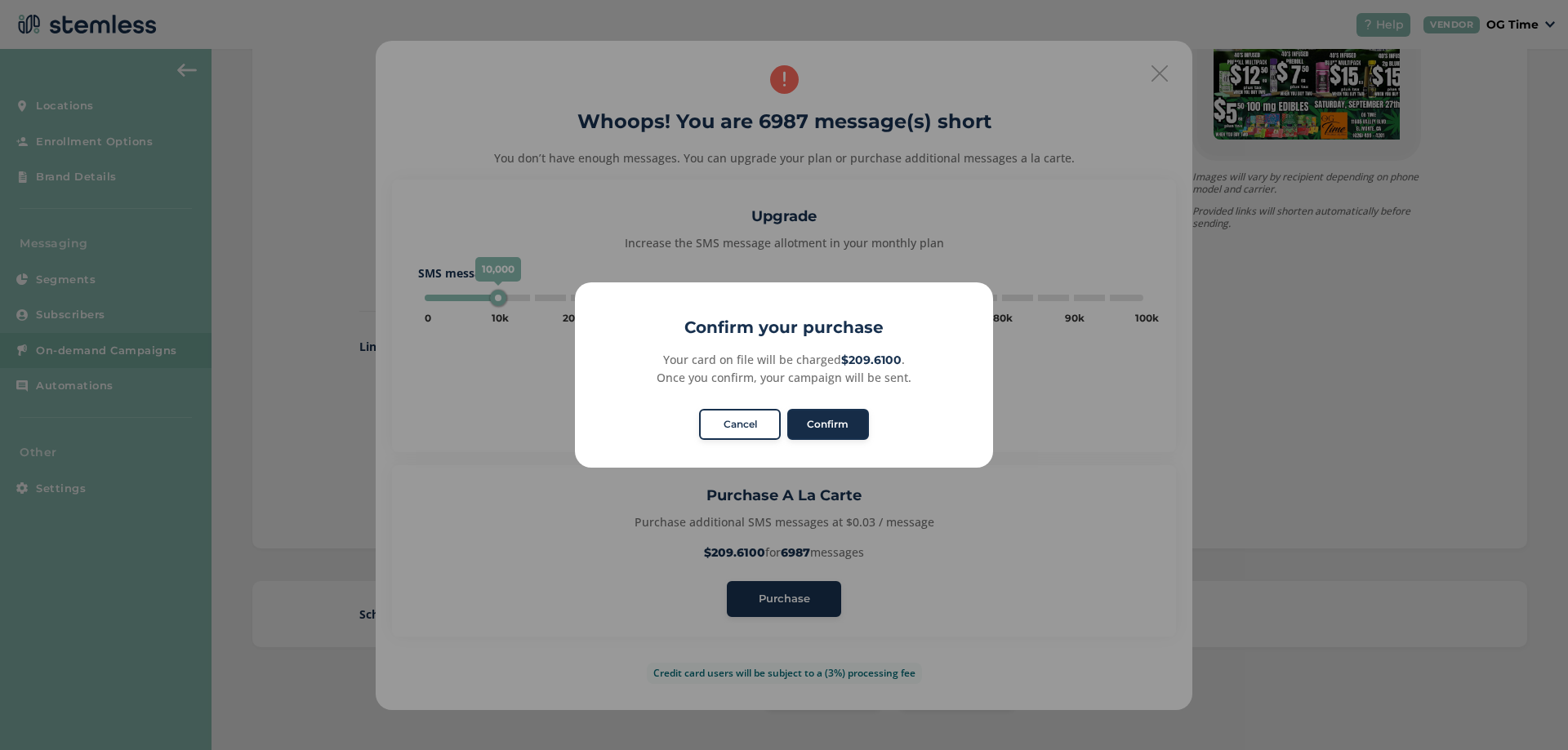
click at [834, 424] on button "Confirm" at bounding box center [828, 424] width 82 height 31
